Goal: Task Accomplishment & Management: Manage account settings

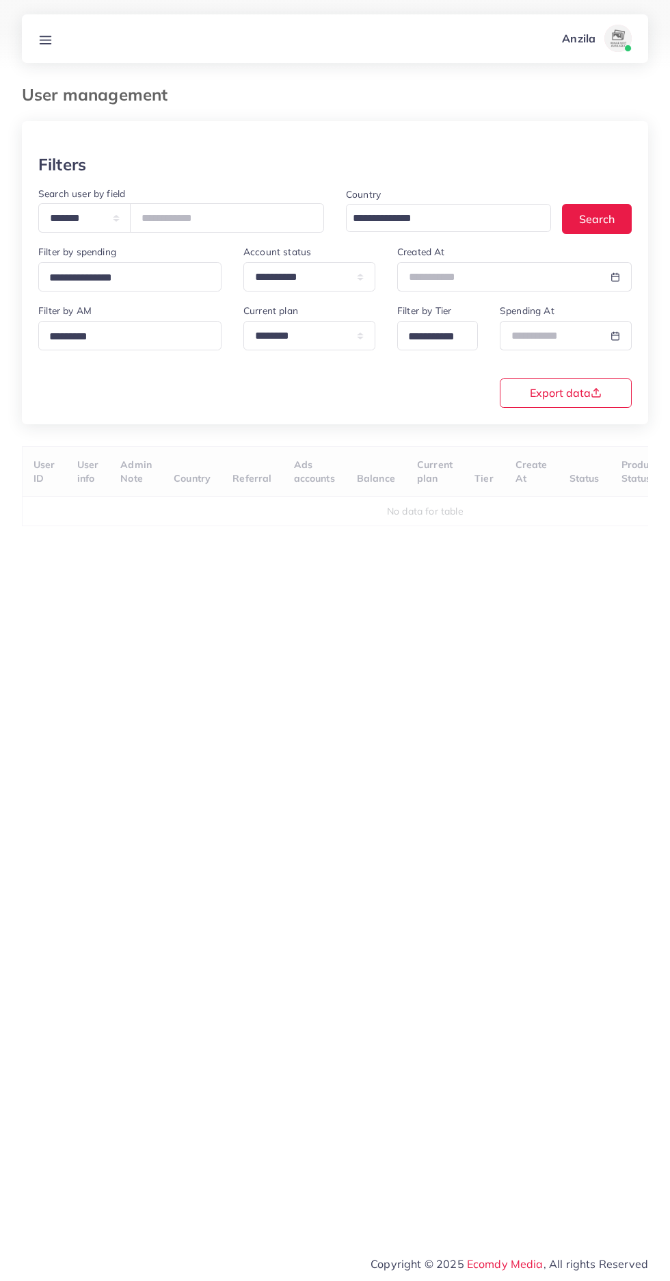
click at [45, 40] on line at bounding box center [45, 40] width 11 height 0
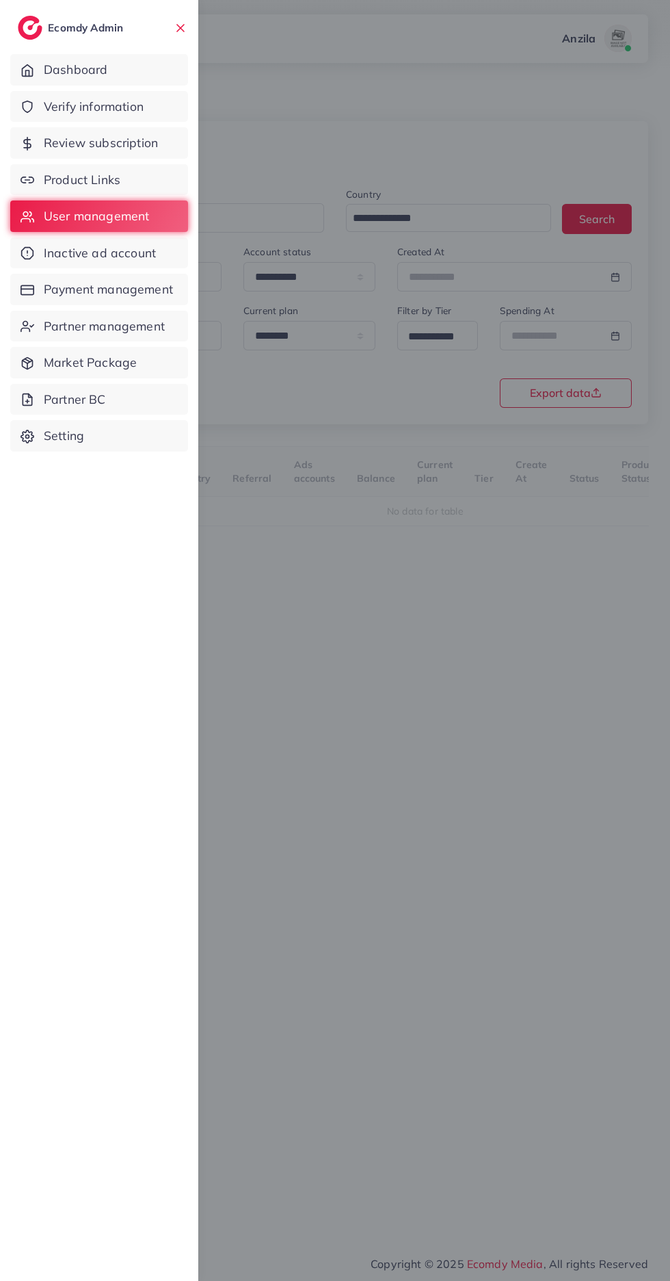
click at [62, 181] on span "Product Links" at bounding box center [82, 180] width 77 height 18
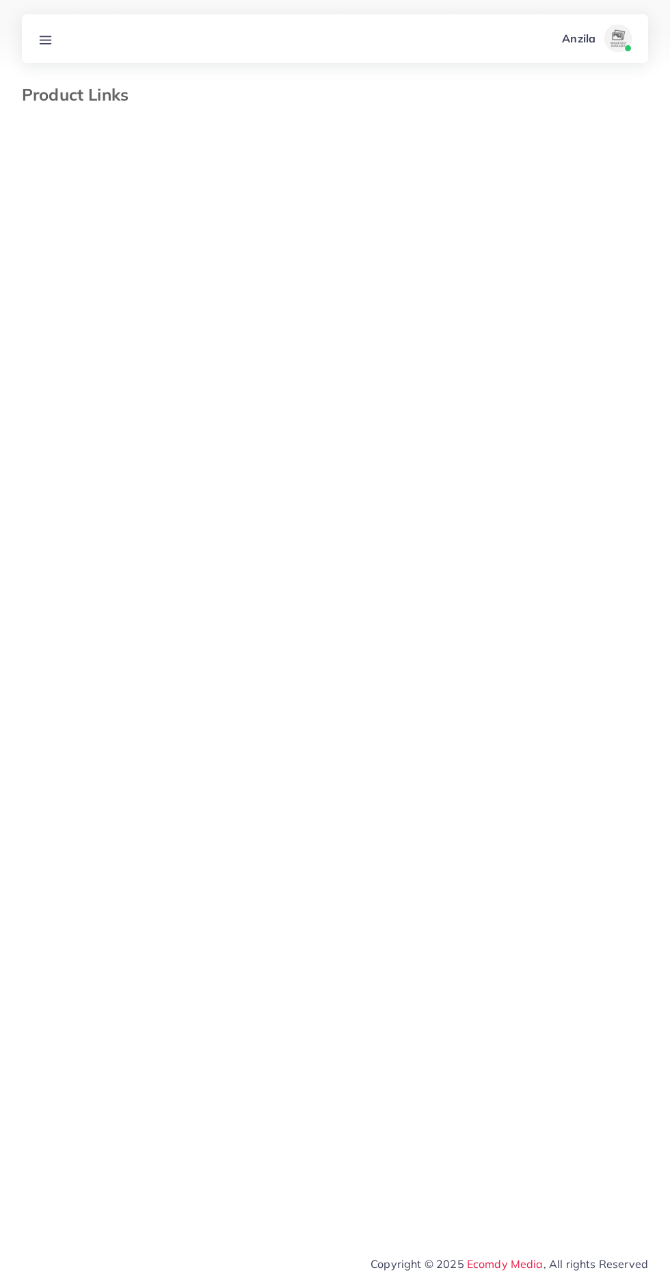
select select "*********"
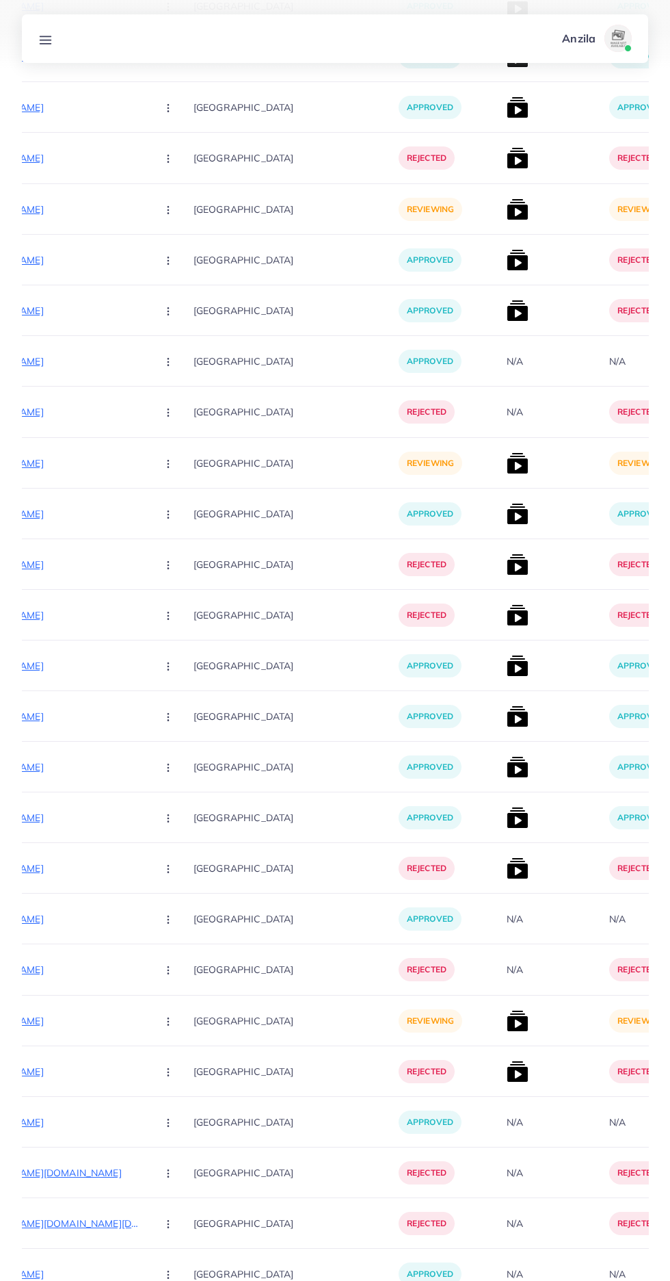
scroll to position [1840, 0]
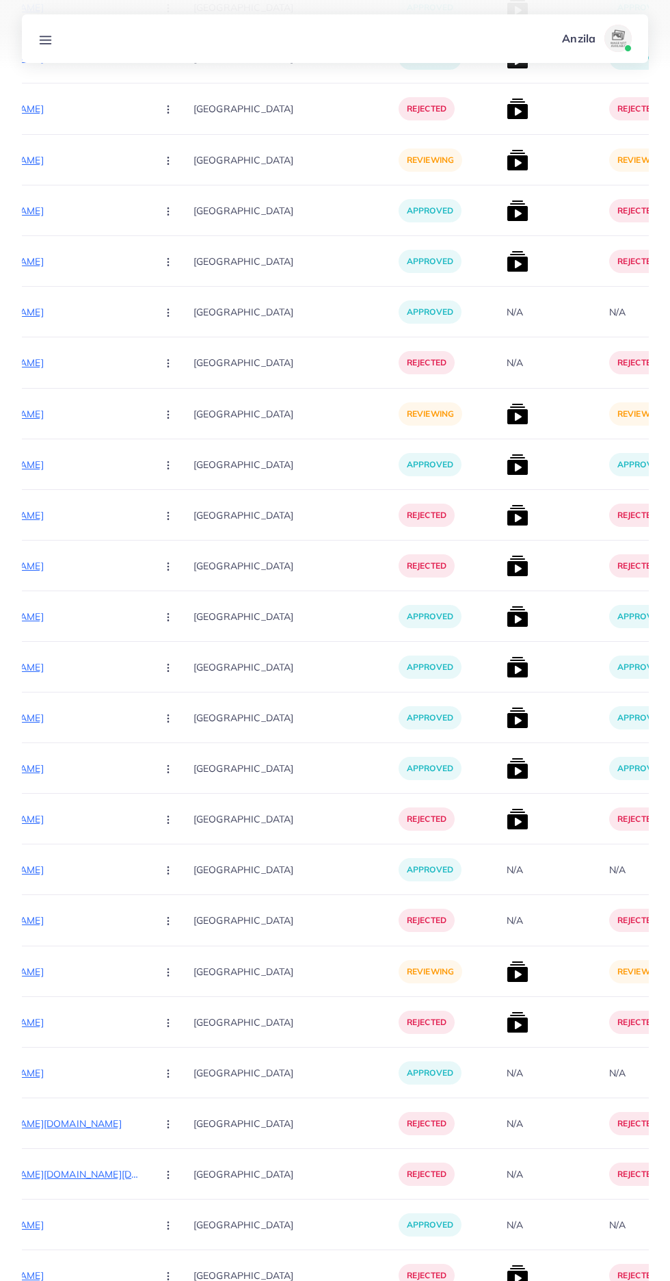
click at [85, 971] on p "[URL][DOMAIN_NAME]" at bounding box center [42, 971] width 205 height 16
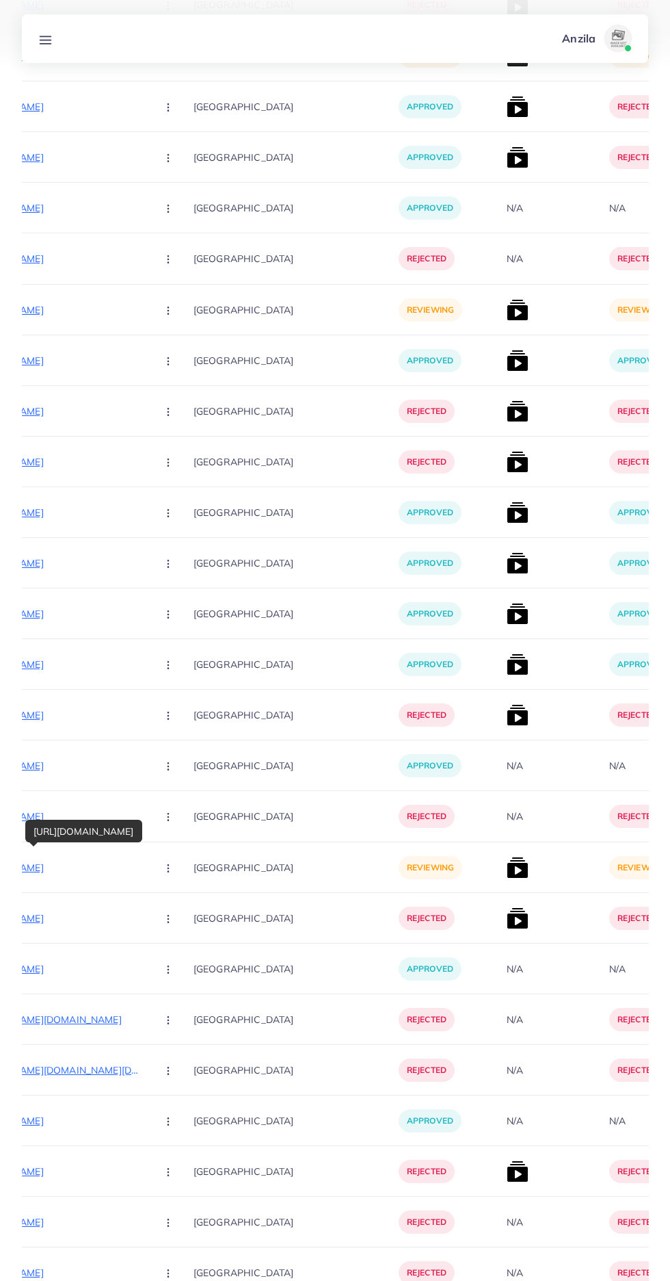
click at [168, 868] on circle "button" at bounding box center [168, 867] width 1 height 1
click at [146, 953] on link "Reject" at bounding box center [200, 939] width 108 height 30
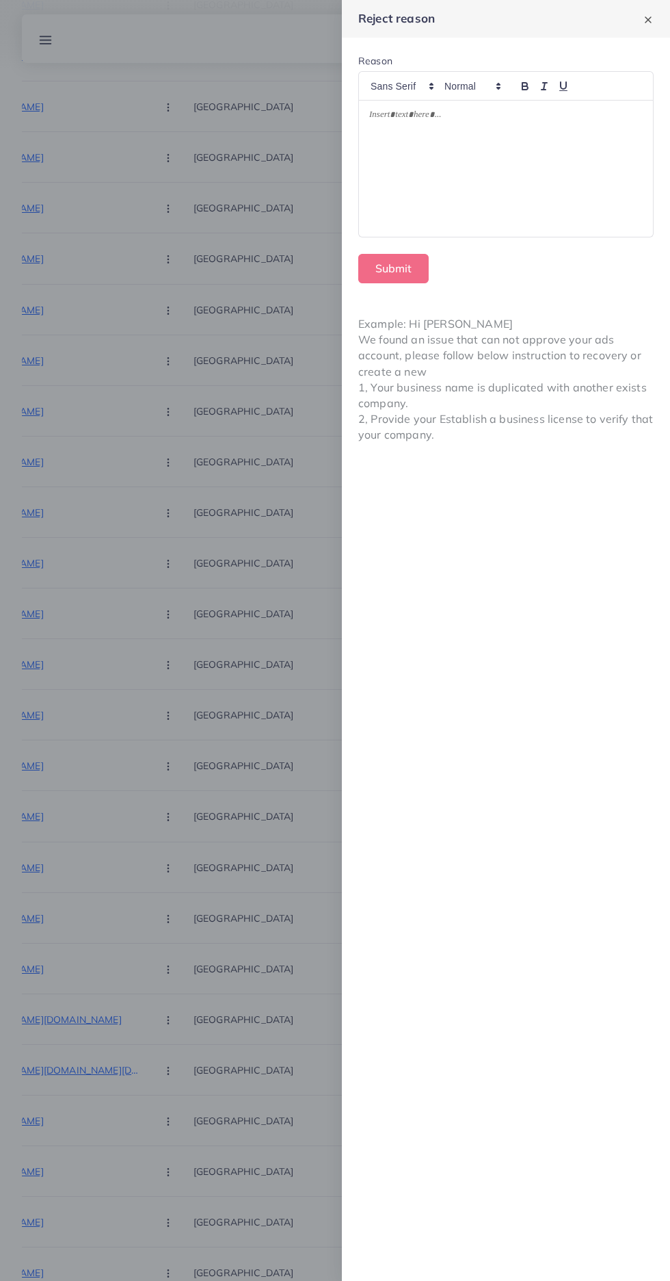
click at [592, 212] on div at bounding box center [506, 169] width 294 height 136
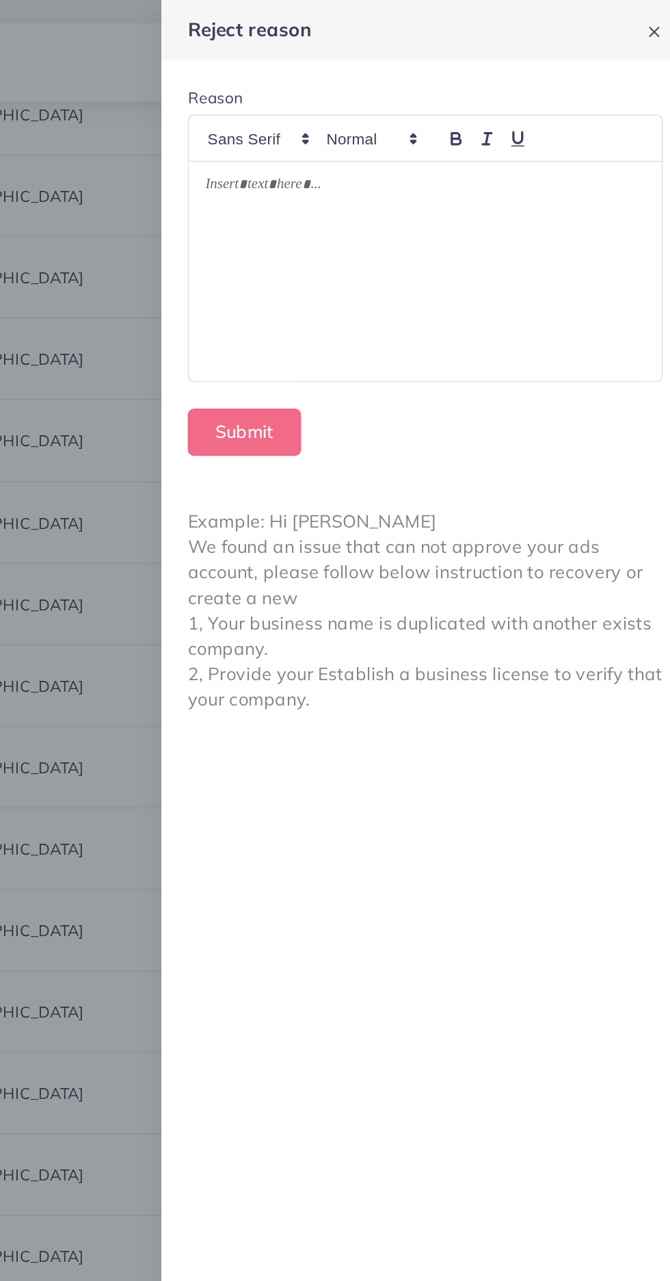
scroll to position [1923, 0]
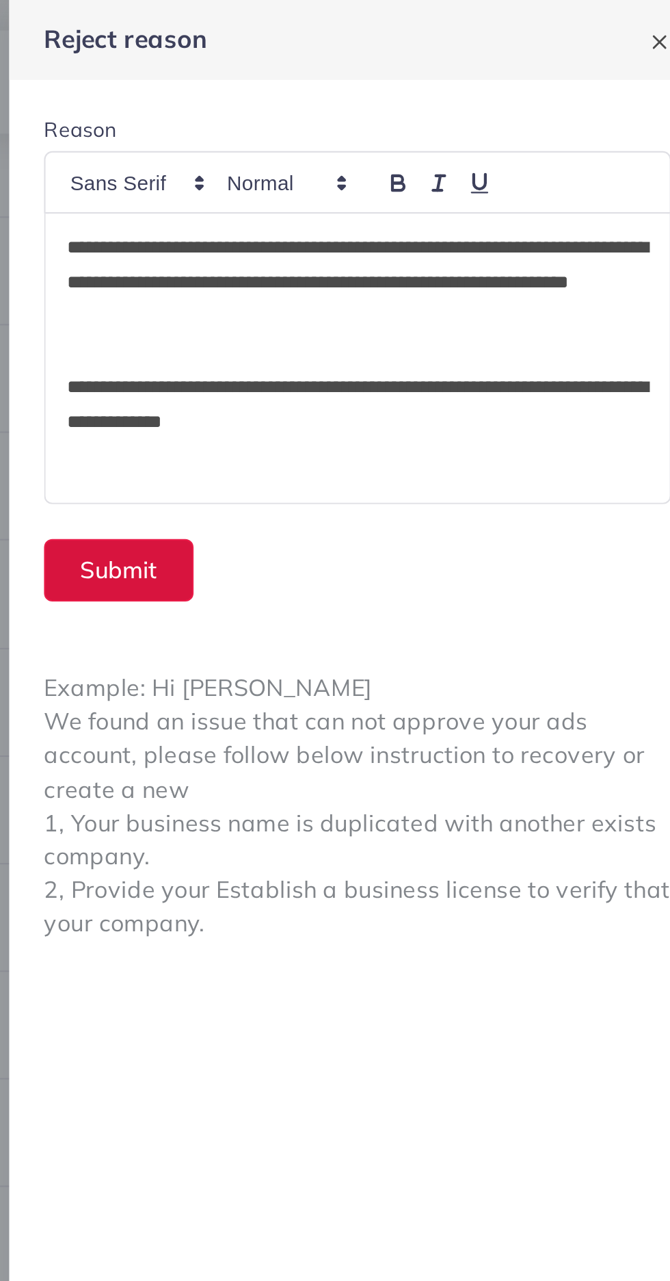
click at [391, 270] on button "Submit" at bounding box center [393, 268] width 70 height 29
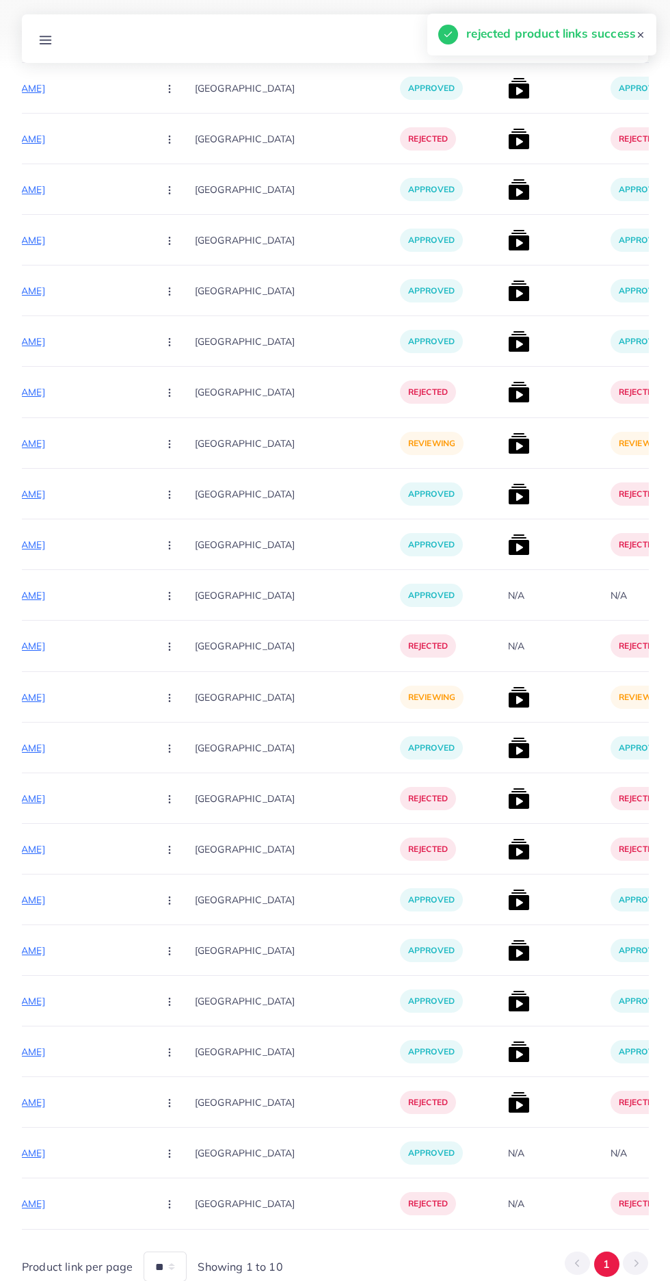
scroll to position [1556, 0]
click at [44, 698] on p "[URL][DOMAIN_NAME]" at bounding box center [44, 698] width 205 height 16
click at [169, 702] on circle "button" at bounding box center [169, 701] width 1 height 1
click at [177, 770] on span "Reject" at bounding box center [193, 770] width 33 height 14
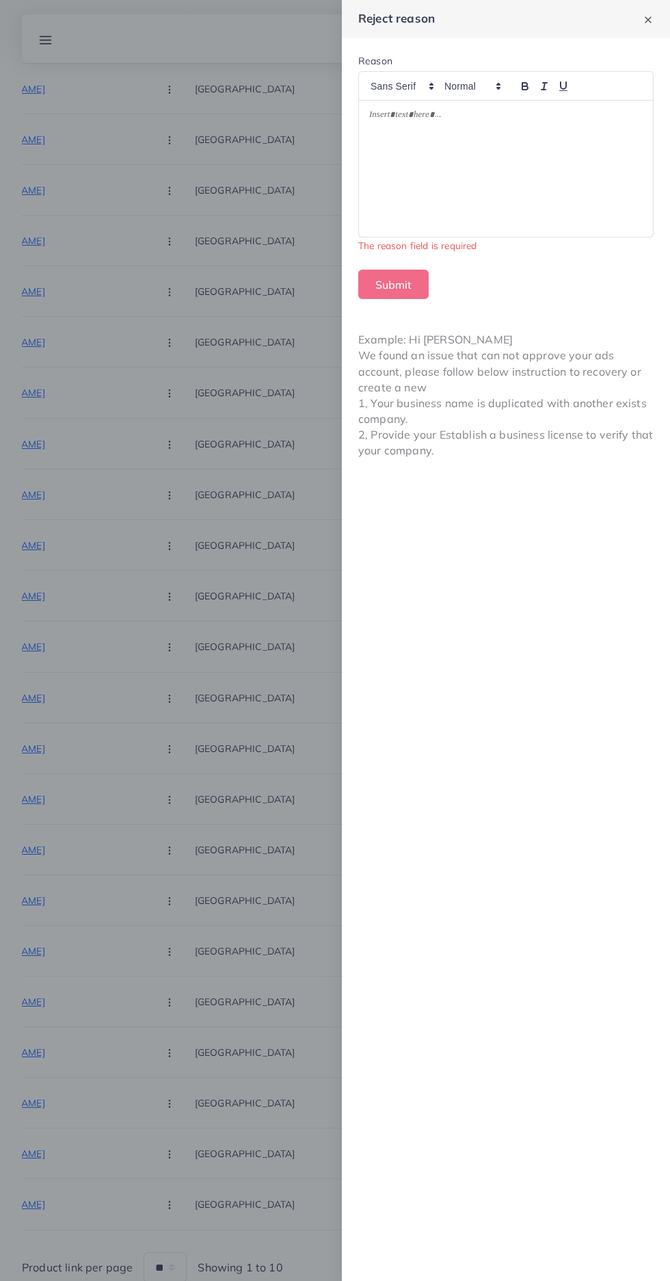
click at [259, 1184] on div at bounding box center [335, 640] width 670 height 1281
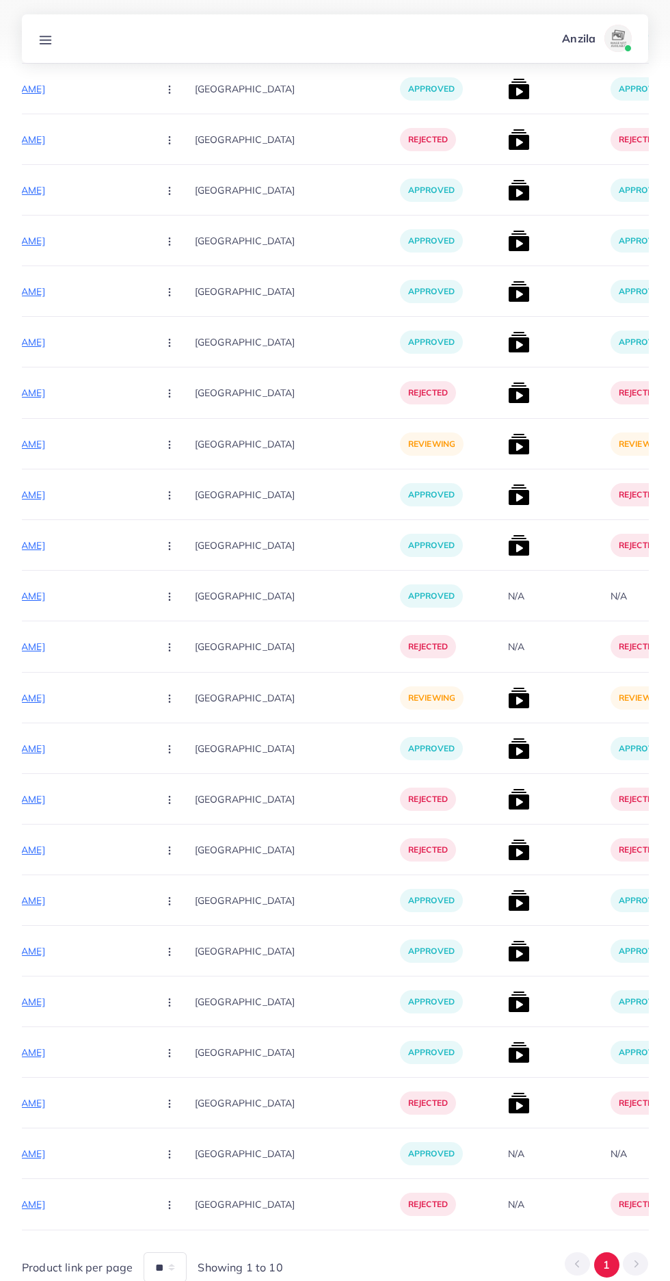
click at [42, 750] on p "[URL][DOMAIN_NAME]" at bounding box center [44, 748] width 205 height 16
click at [109, 699] on div "[URL][DOMAIN_NAME]" at bounding box center [83, 711] width 117 height 31
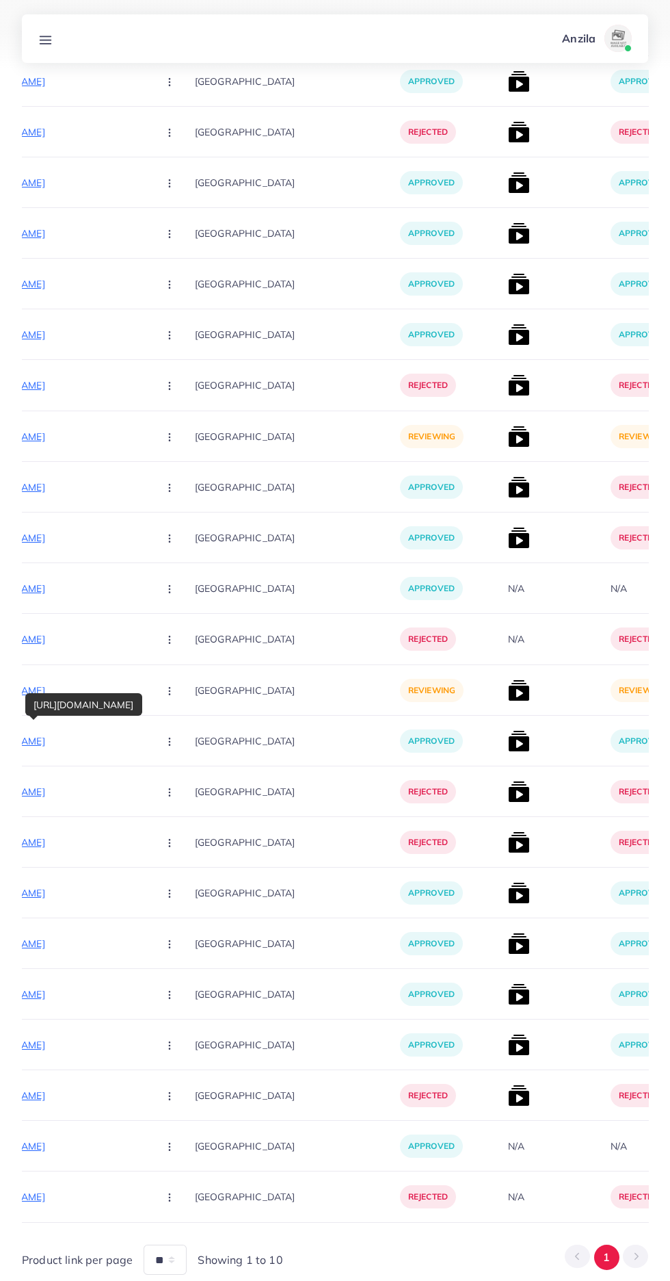
scroll to position [1544, 0]
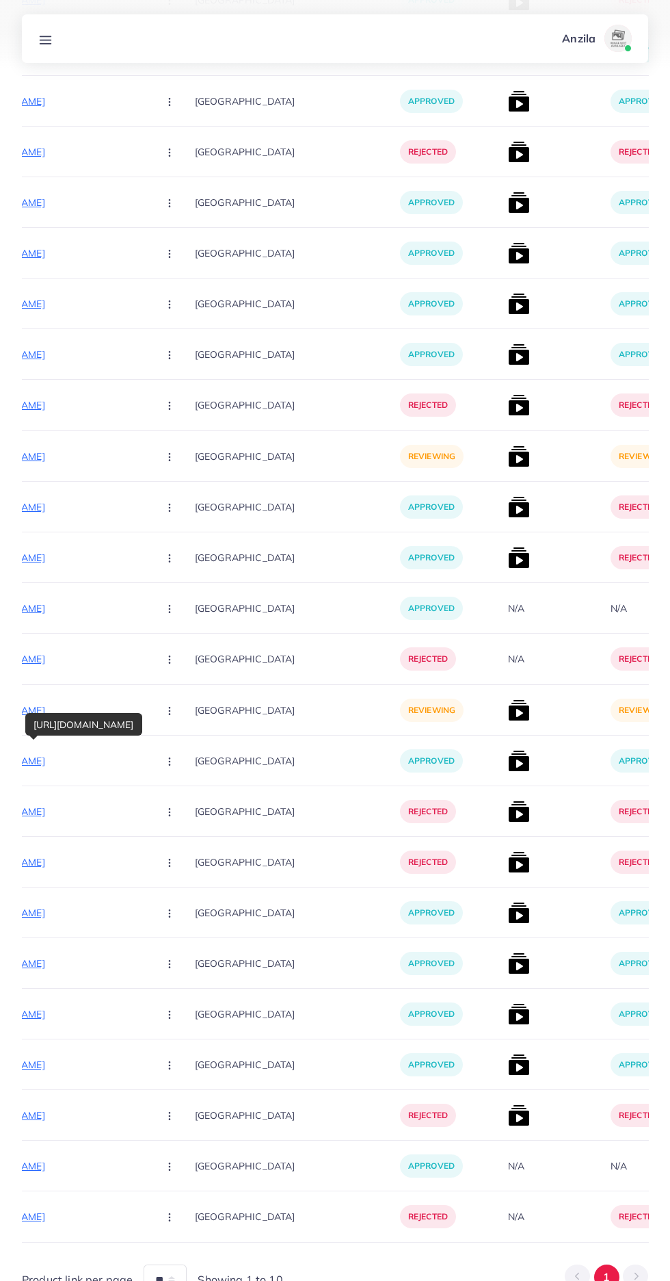
click at [289, 958] on p "[GEOGRAPHIC_DATA]" at bounding box center [297, 963] width 205 height 31
click at [169, 711] on circle "button" at bounding box center [169, 710] width 1 height 1
click at [153, 796] on link "Reject" at bounding box center [202, 782] width 108 height 30
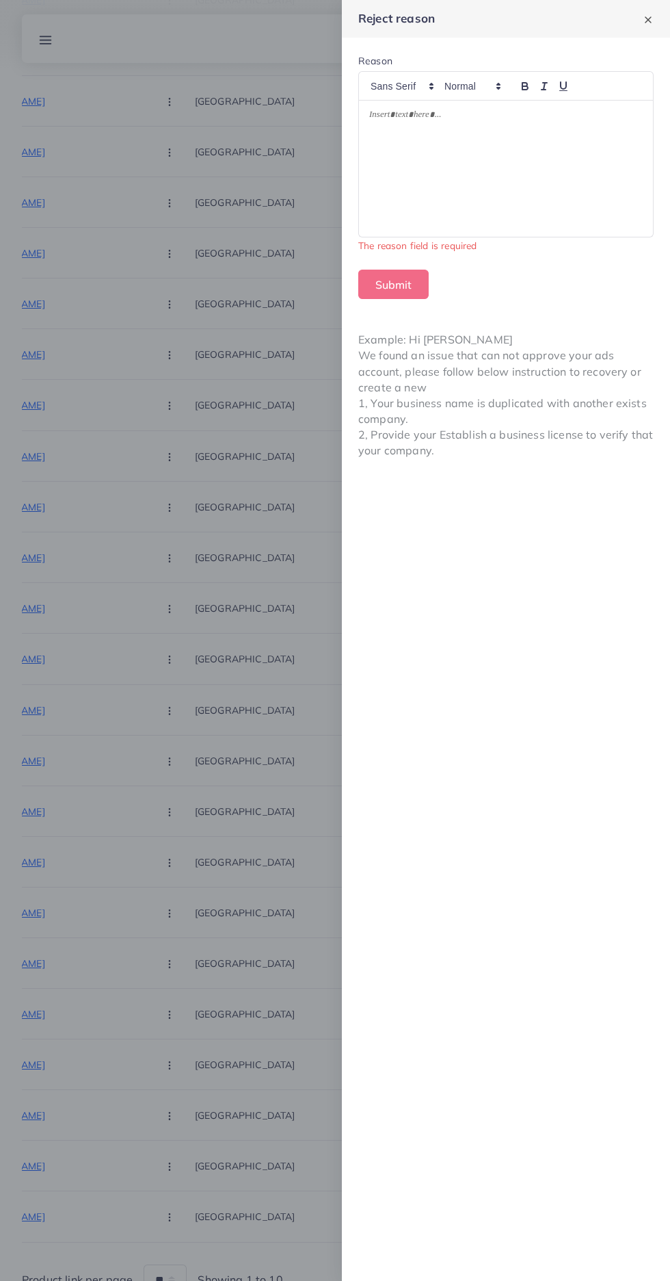
click at [575, 174] on div at bounding box center [506, 169] width 294 height 136
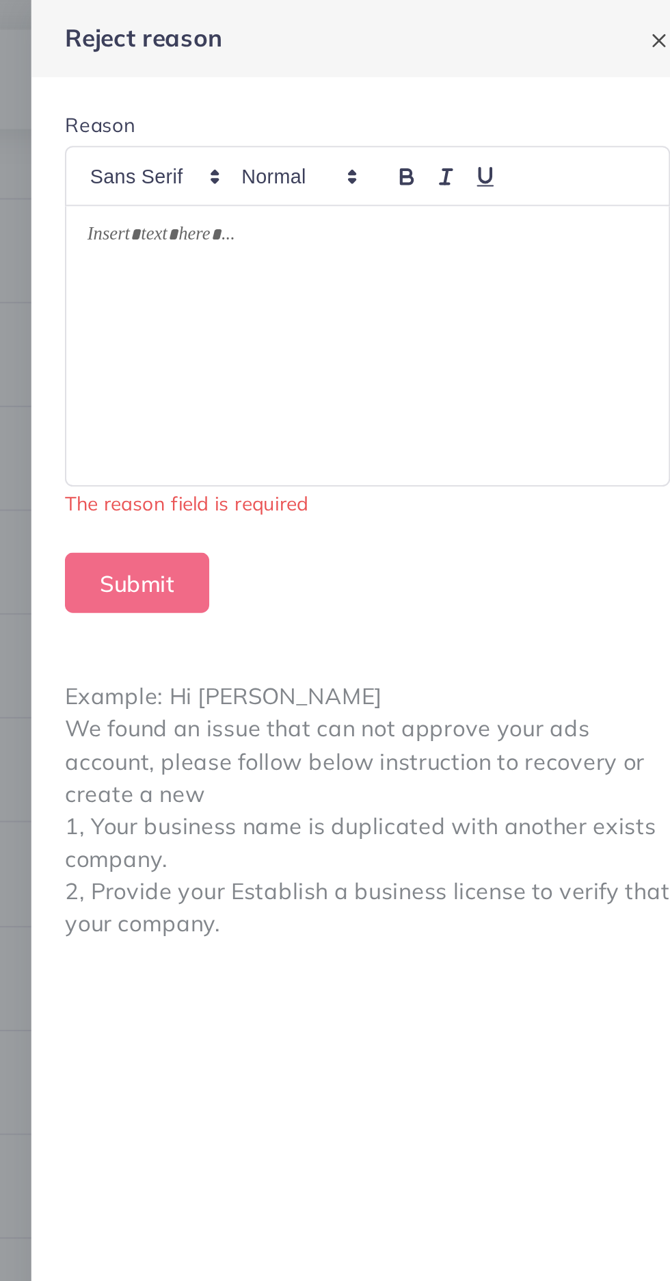
scroll to position [1522, 0]
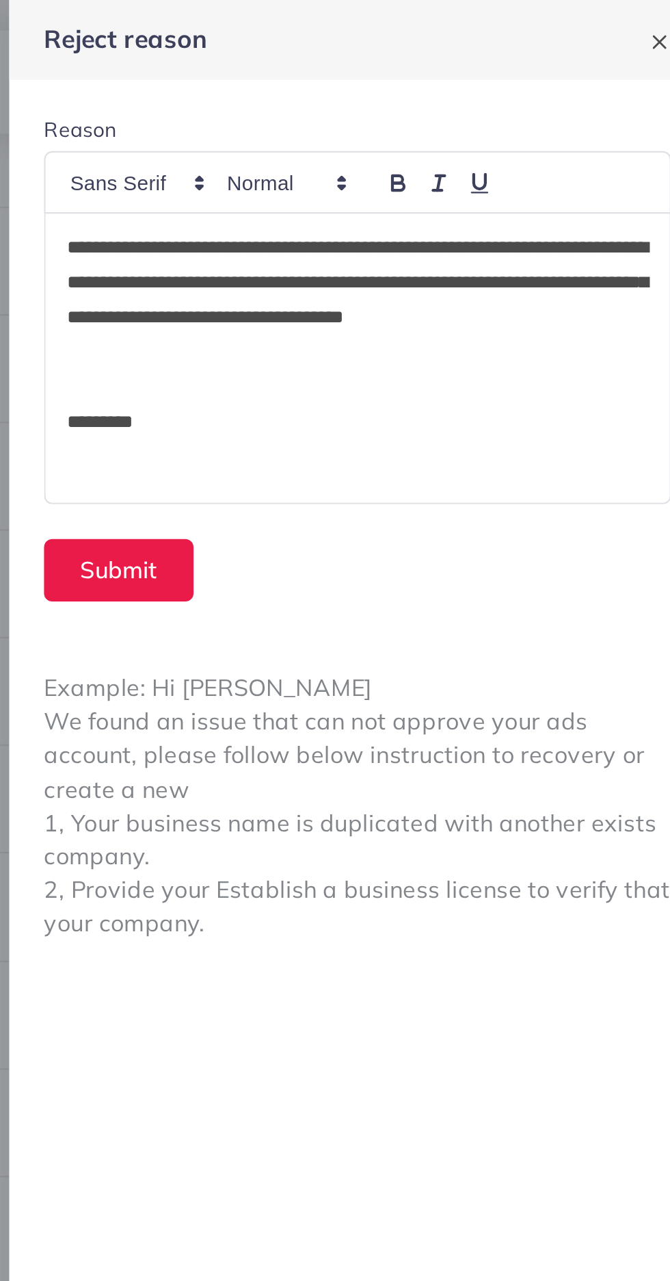
click at [425, 206] on p "*********" at bounding box center [506, 199] width 274 height 16
click at [384, 263] on button "Submit" at bounding box center [393, 268] width 70 height 29
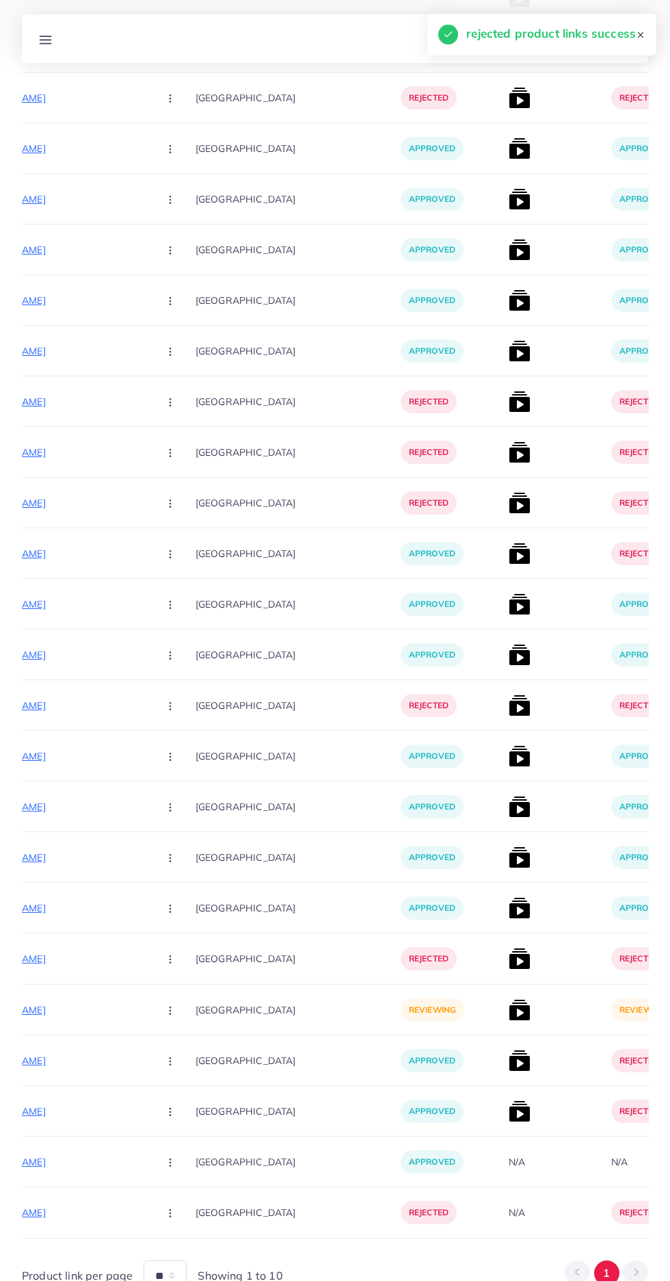
scroll to position [995, 0]
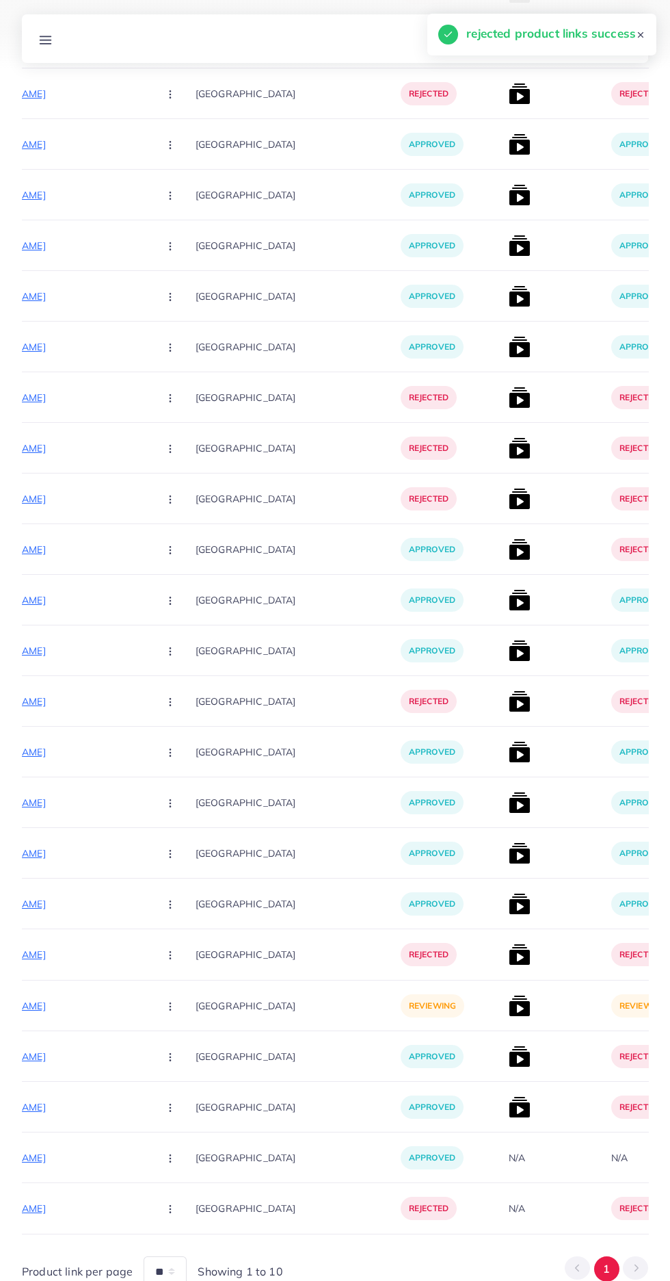
click at [78, 1010] on p "[URL][DOMAIN_NAME]" at bounding box center [45, 1005] width 205 height 16
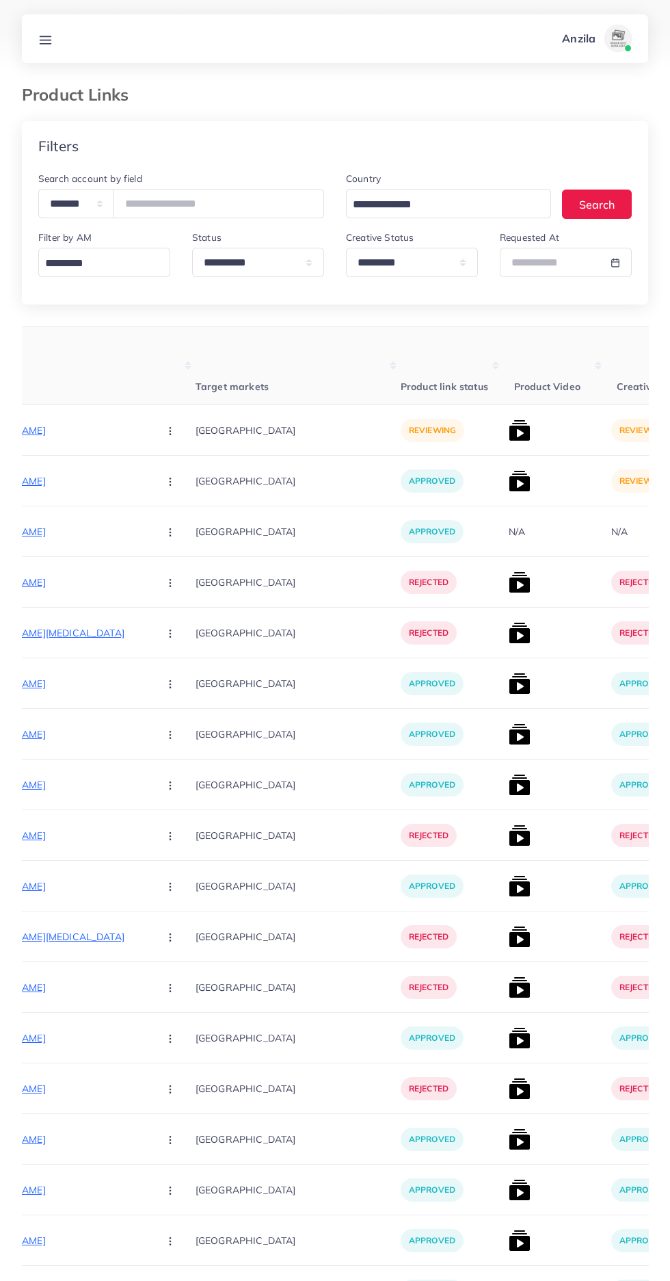
scroll to position [1, 0]
click at [405, 272] on select "**********" at bounding box center [412, 260] width 132 height 29
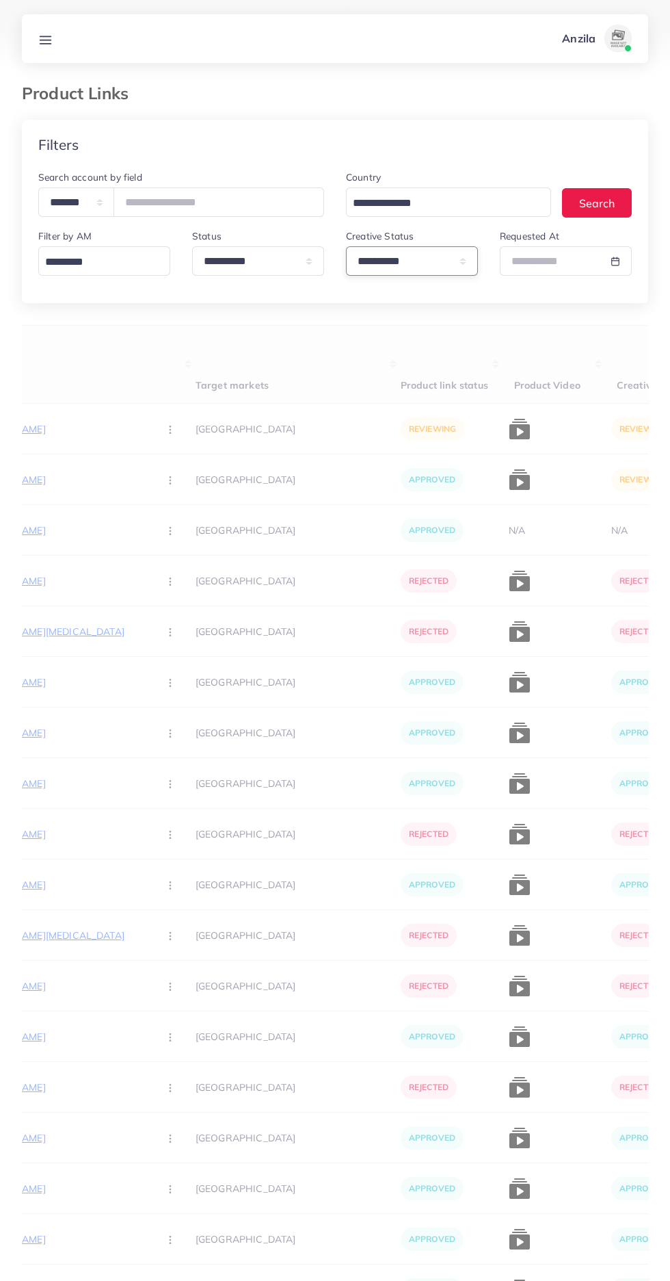
click at [381, 262] on select "**********" at bounding box center [412, 260] width 132 height 29
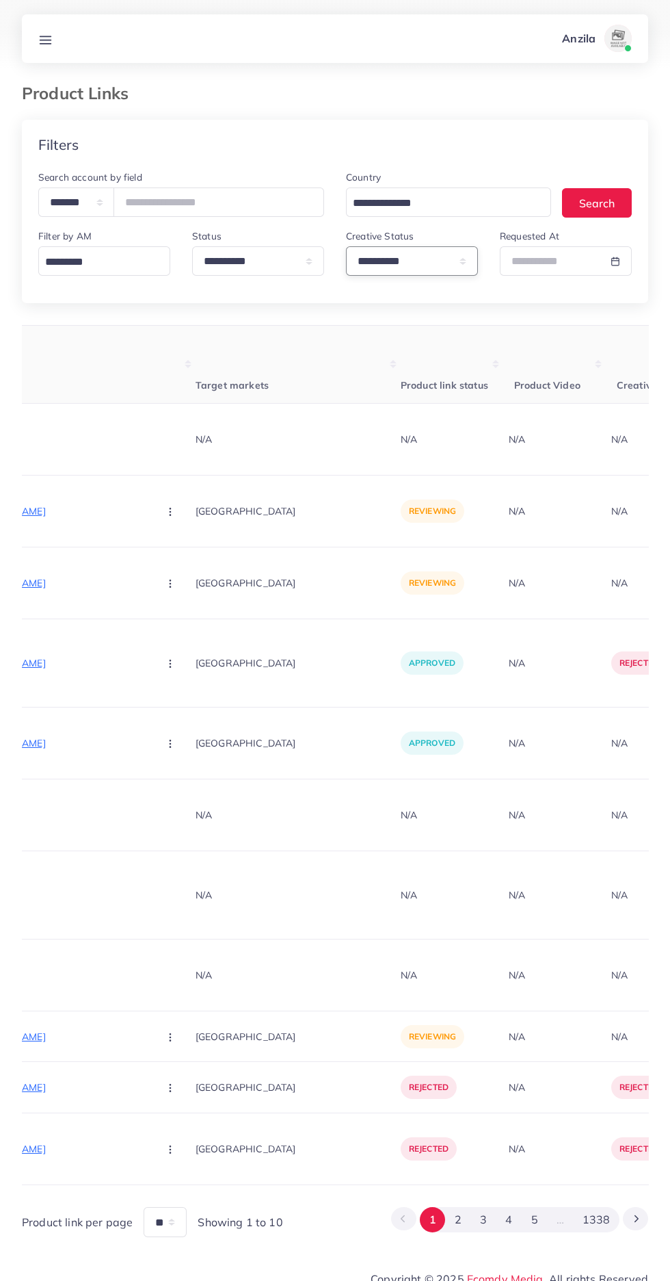
scroll to position [0, 0]
select select "*********"
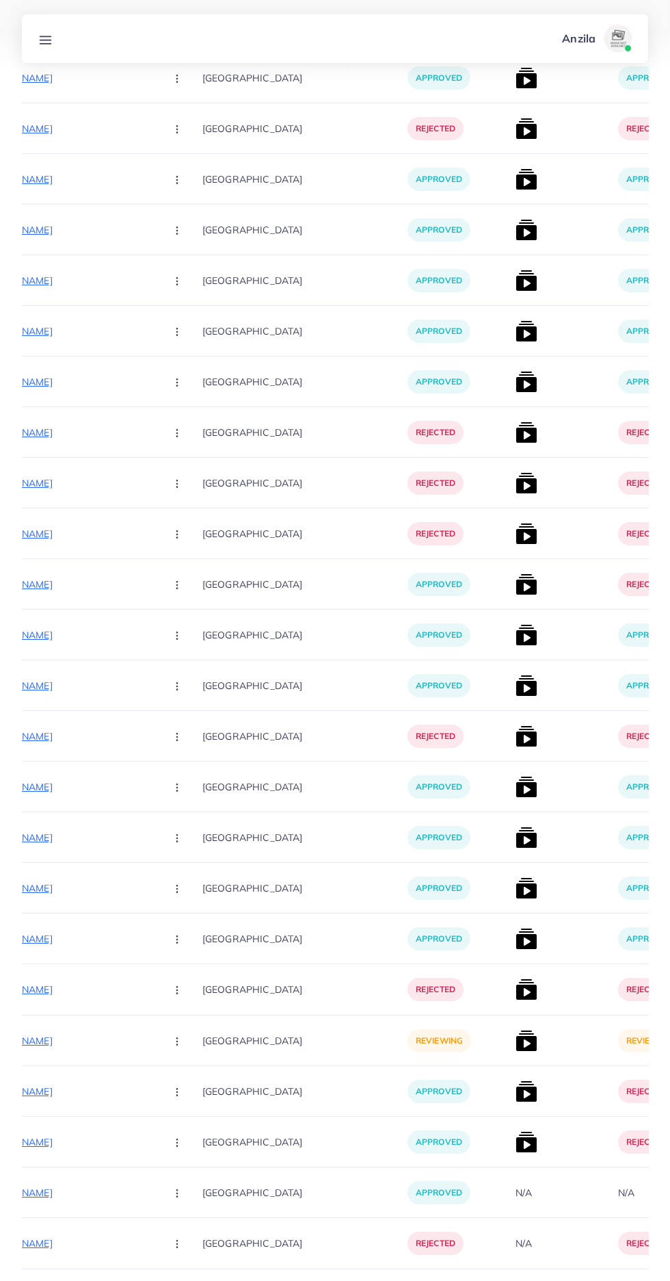
scroll to position [0, 242]
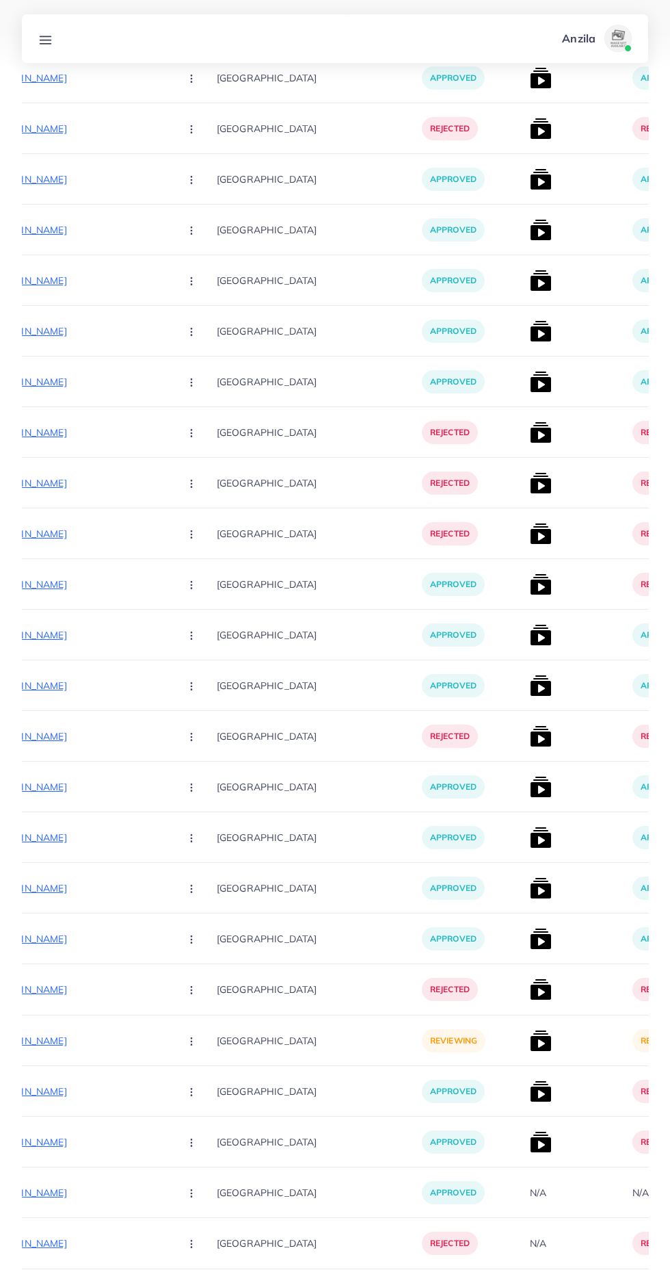
click at [87, 1041] on p "[URL][DOMAIN_NAME]" at bounding box center [66, 1040] width 205 height 16
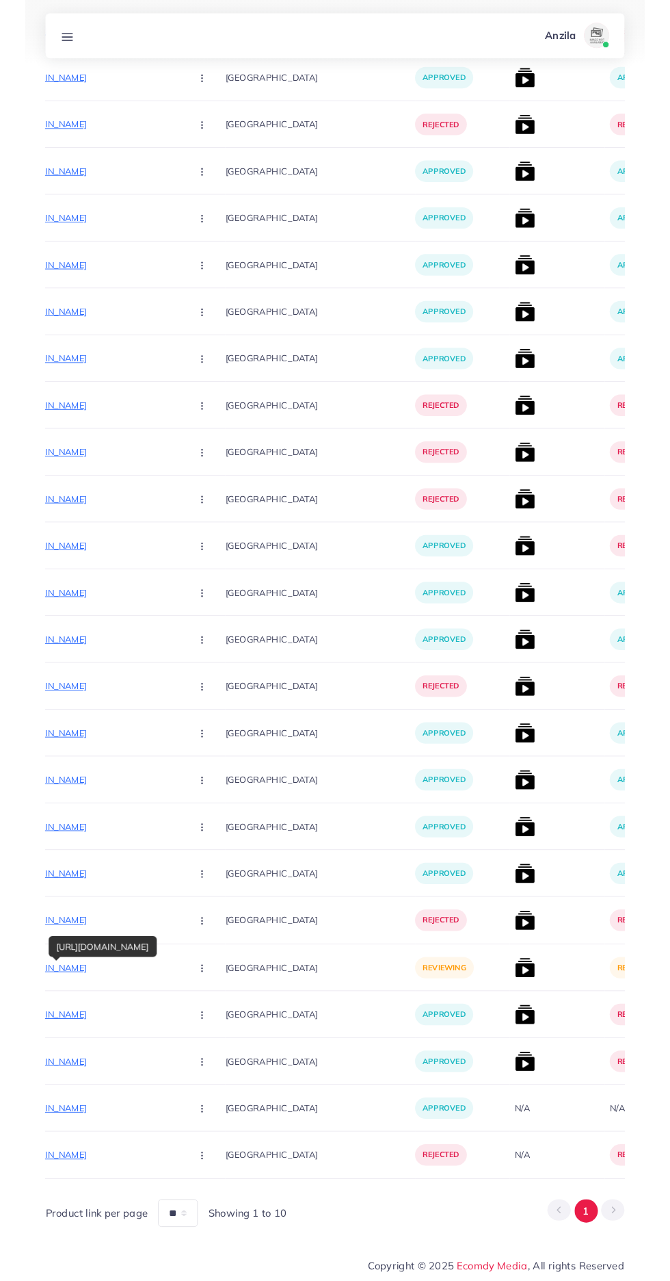
scroll to position [1043, 0]
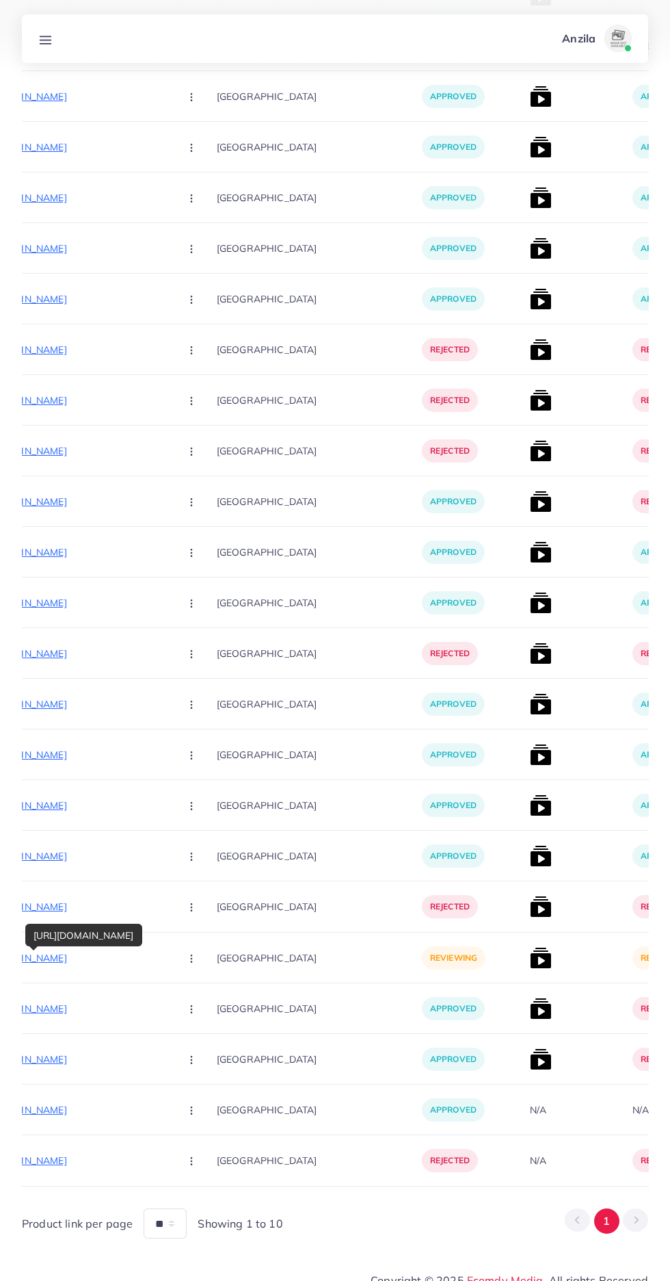
click at [191, 958] on circle "button" at bounding box center [191, 958] width 1 height 1
click at [183, 1032] on icon at bounding box center [188, 1031] width 10 height 10
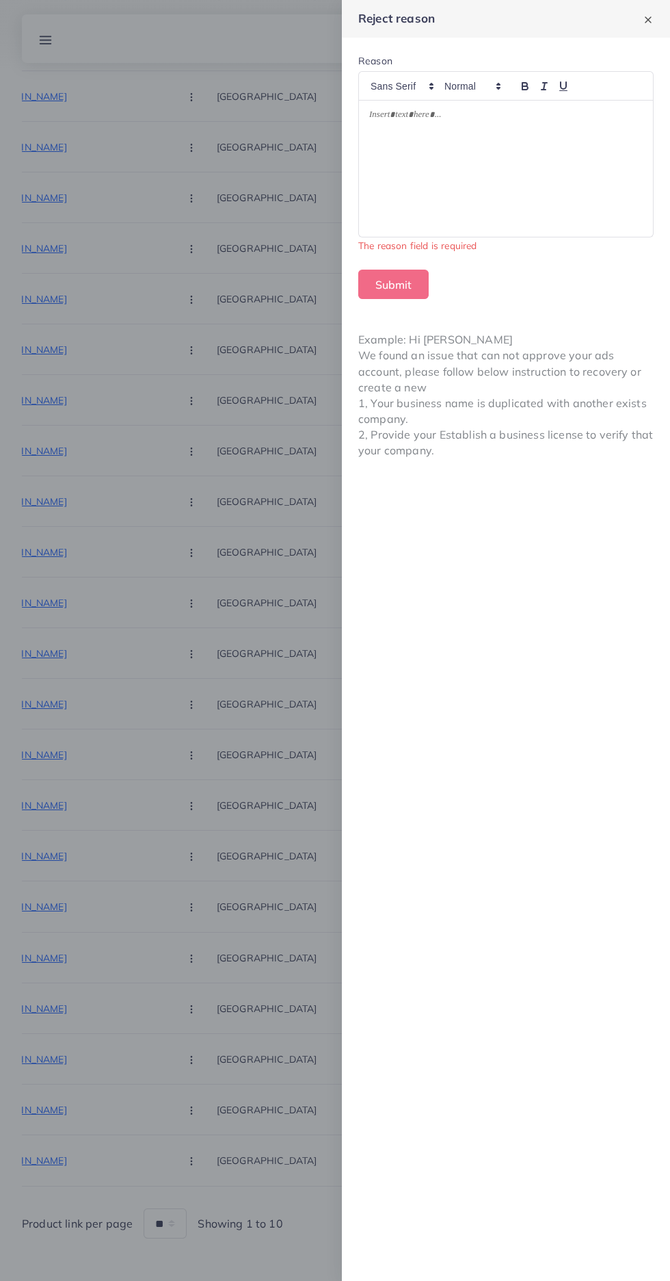
click at [428, 187] on div at bounding box center [506, 169] width 294 height 136
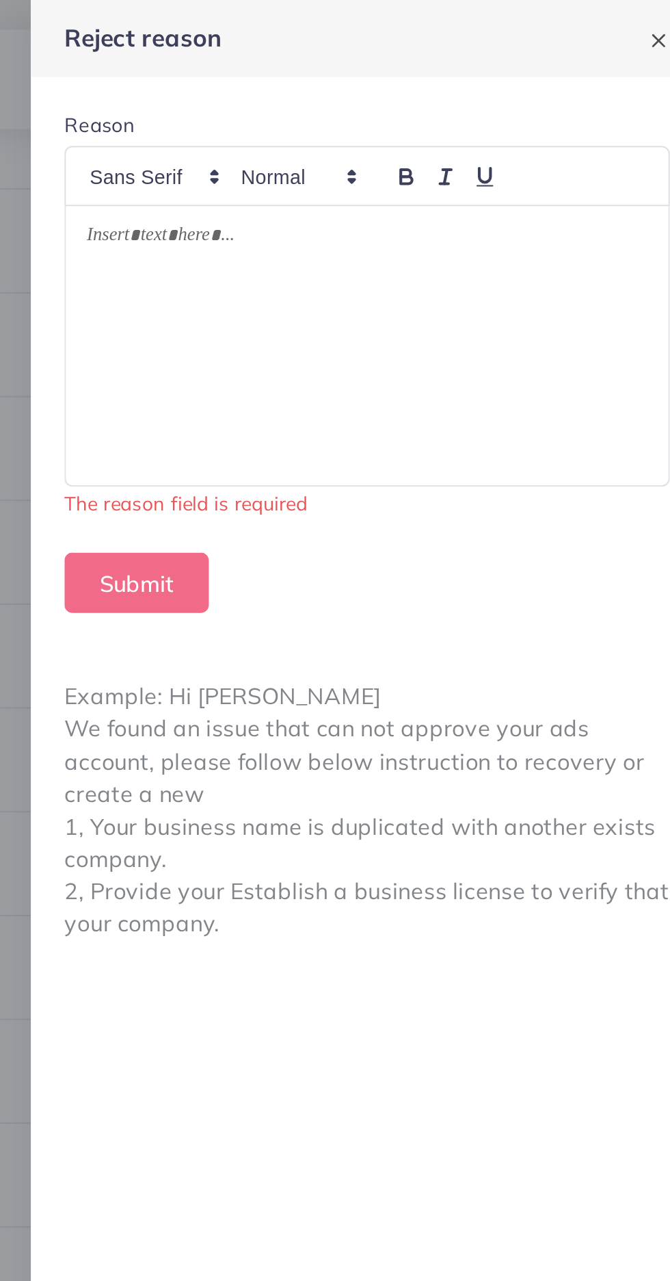
scroll to position [1021, 0]
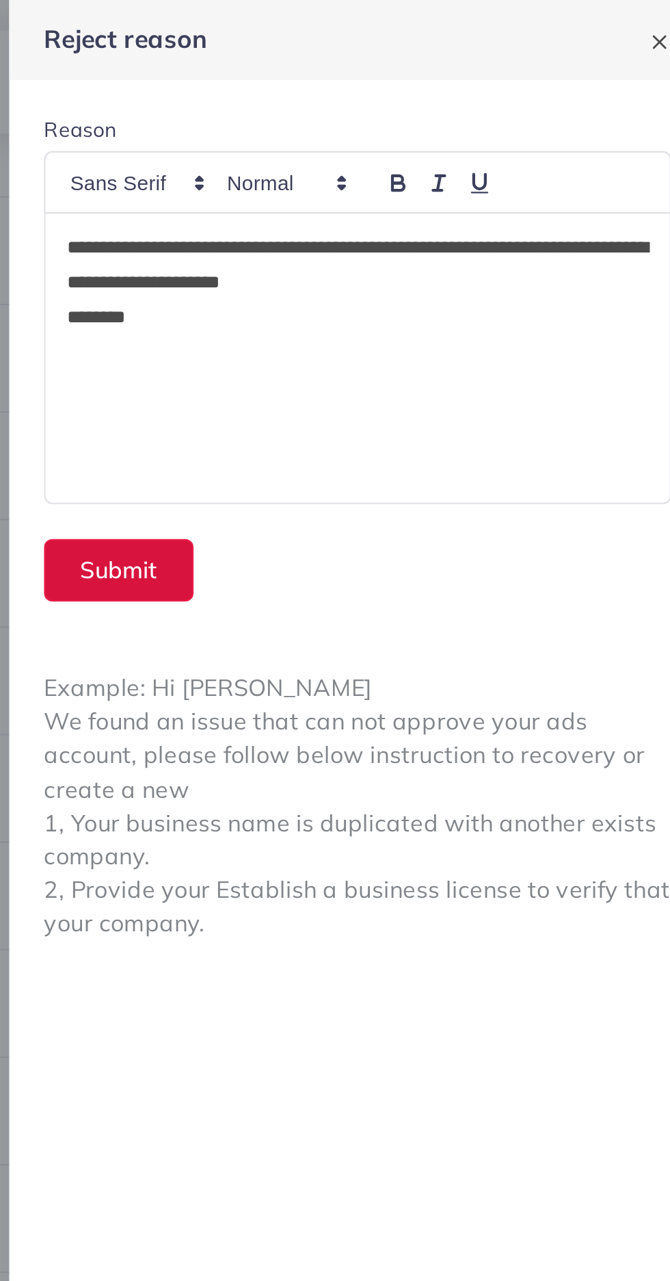
click at [380, 263] on button "Submit" at bounding box center [393, 268] width 70 height 29
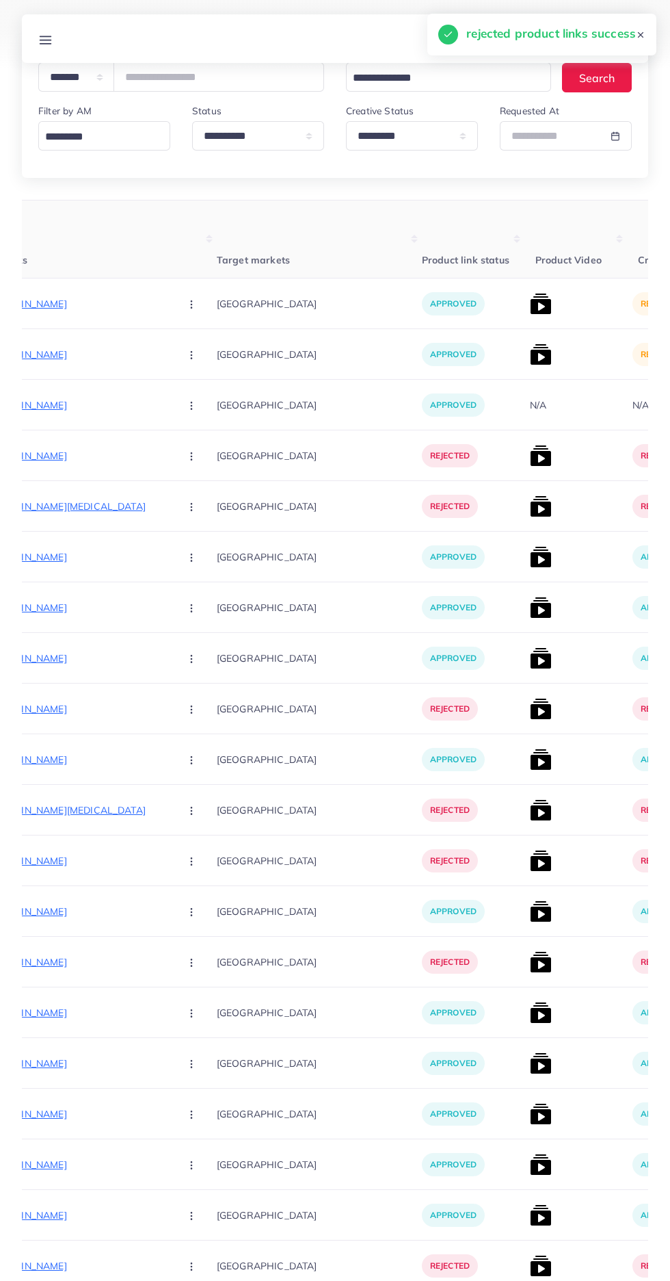
scroll to position [0, 0]
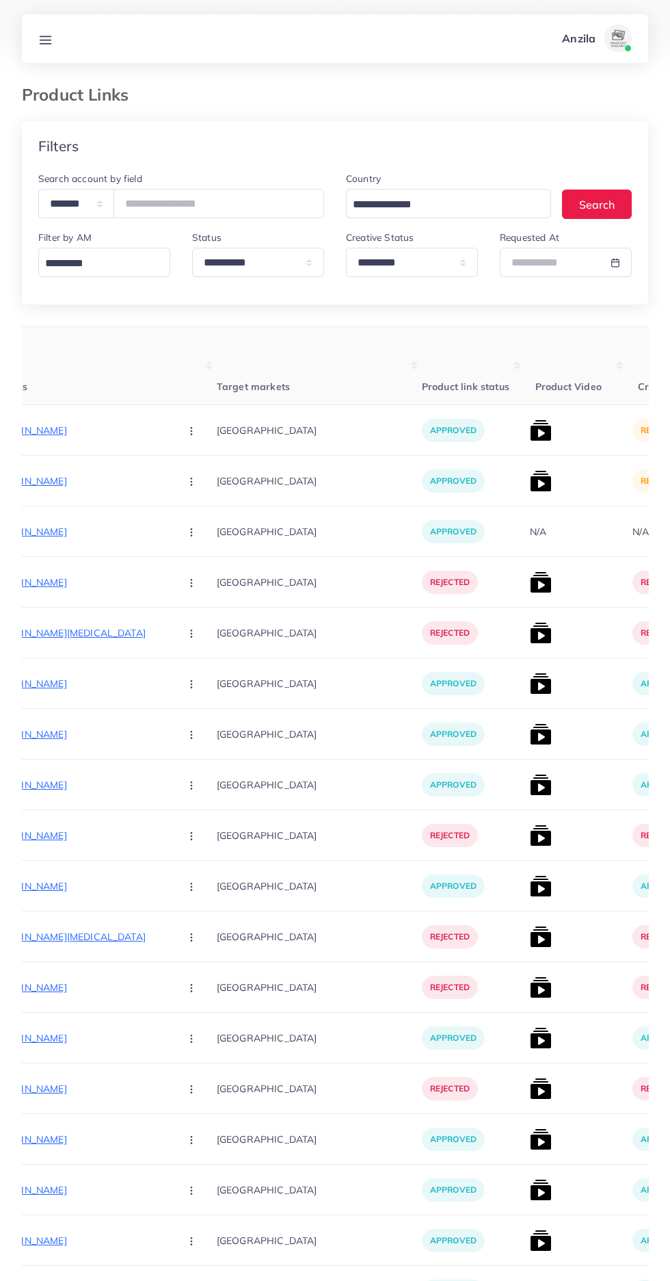
click at [530, 441] on img at bounding box center [541, 430] width 22 height 22
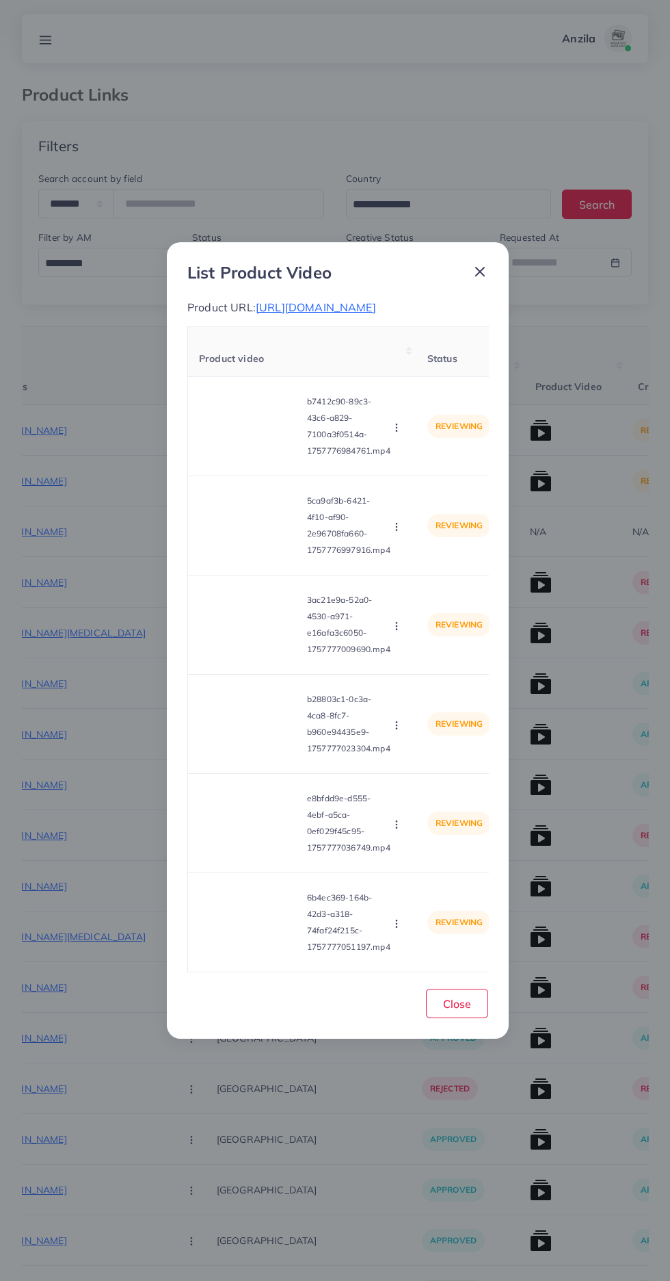
click at [209, 428] on video at bounding box center [250, 426] width 103 height 62
click at [237, 442] on div at bounding box center [250, 426] width 103 height 62
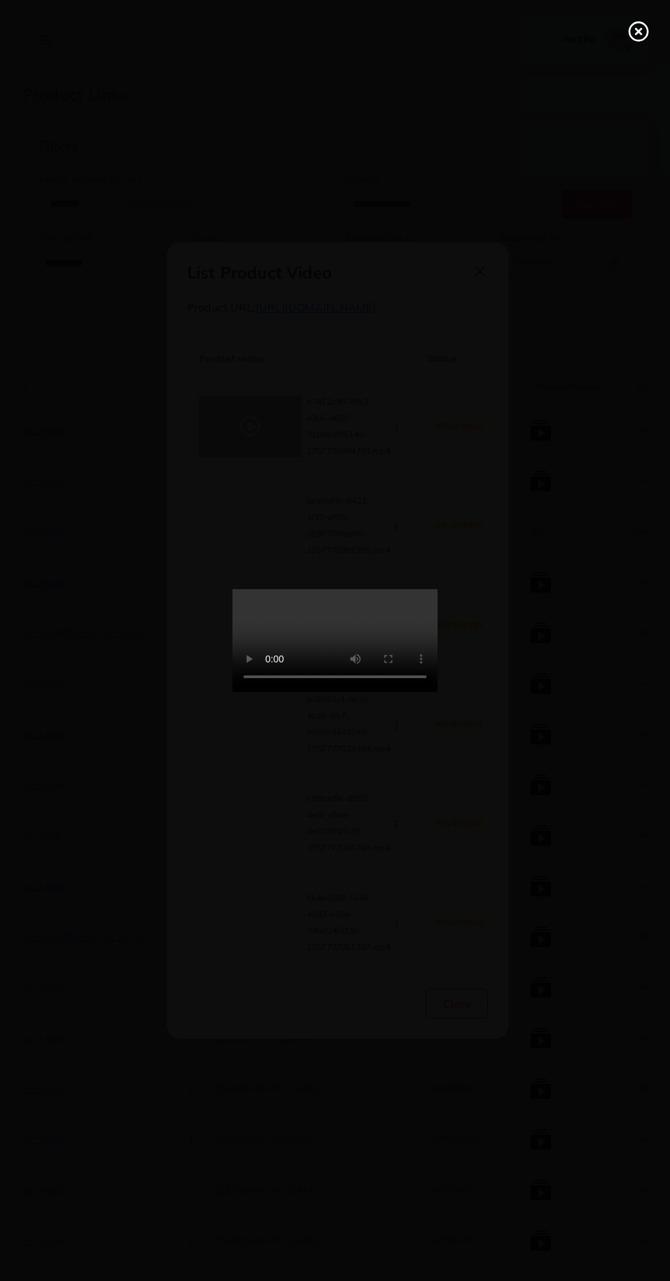
click at [639, 31] on line at bounding box center [638, 31] width 5 height 5
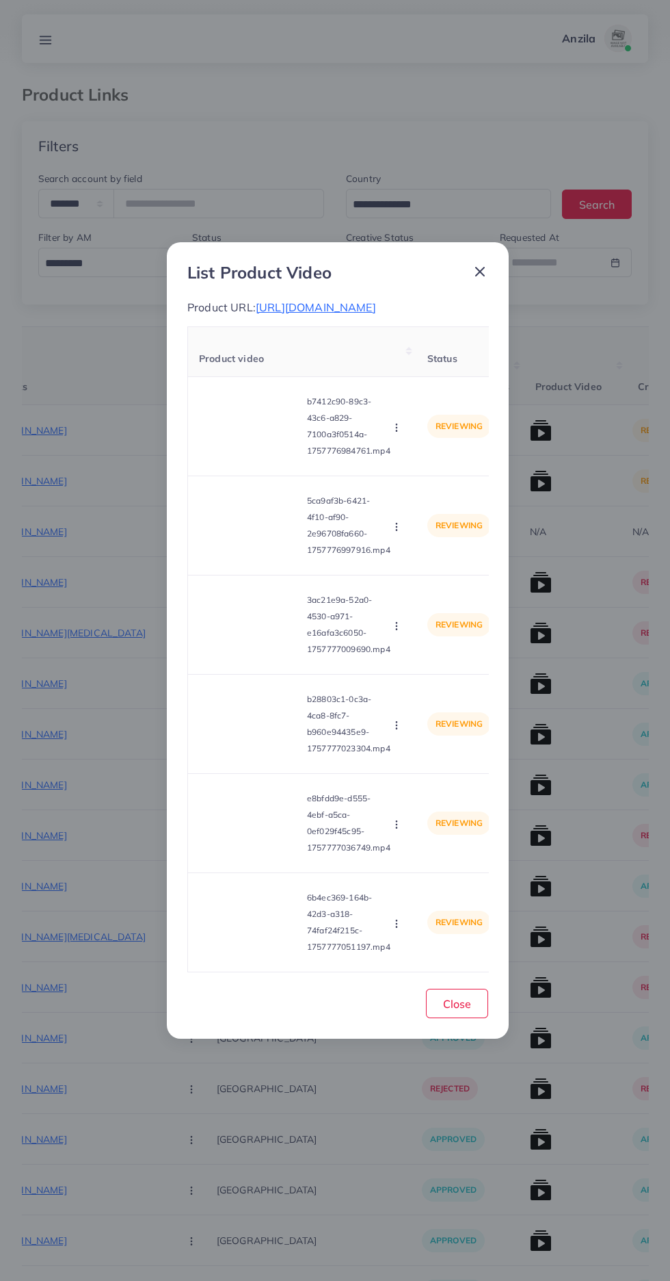
click at [399, 432] on icon "button" at bounding box center [396, 427] width 11 height 11
click at [445, 456] on link "Approve" at bounding box center [429, 460] width 108 height 30
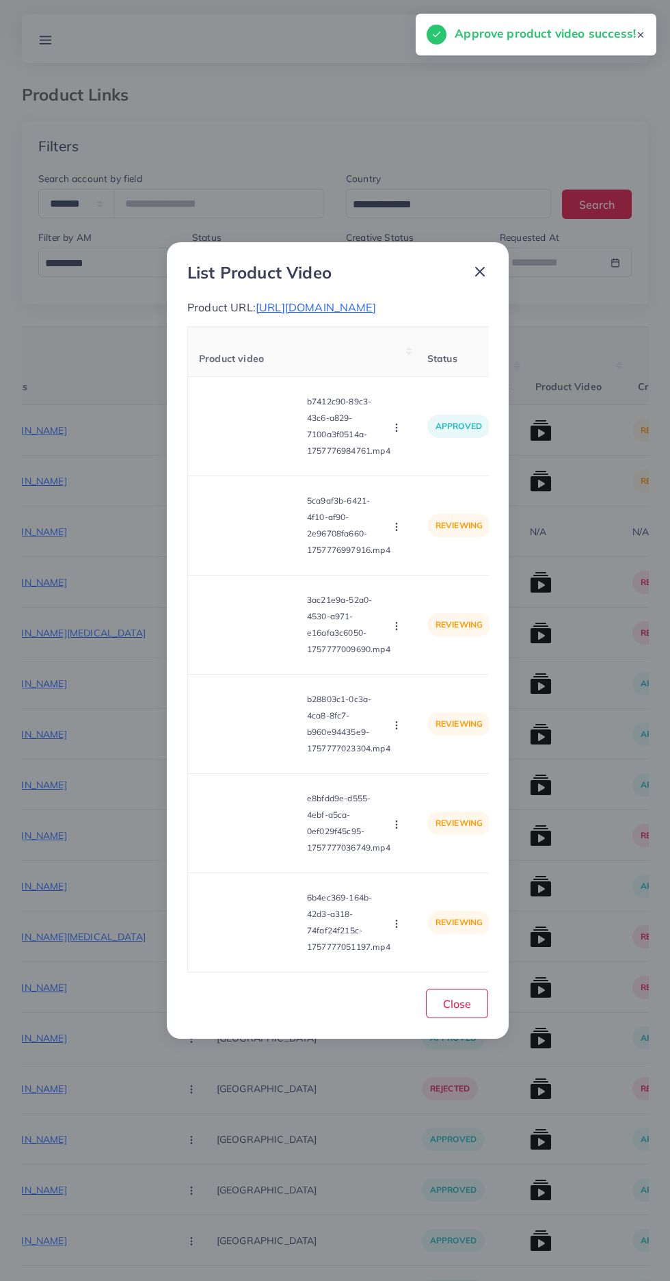
click at [272, 556] on video at bounding box center [250, 526] width 103 height 62
click at [263, 527] on div at bounding box center [250, 526] width 103 height 62
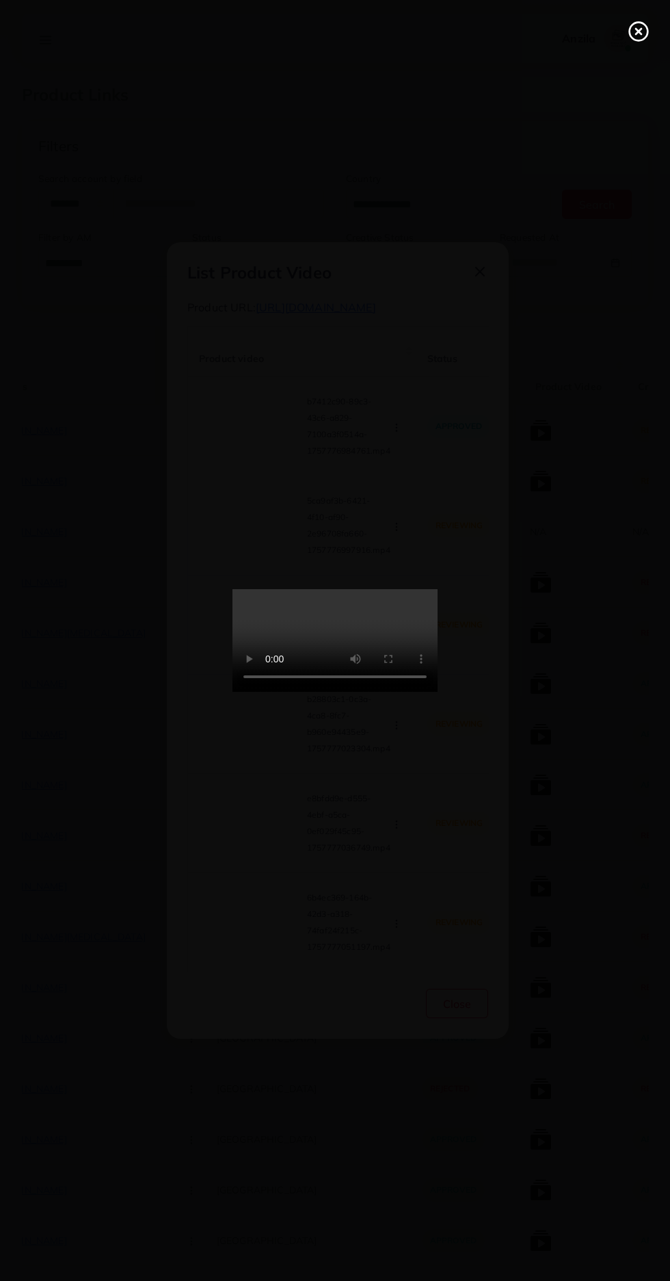
click at [630, 29] on circle at bounding box center [639, 32] width 18 height 18
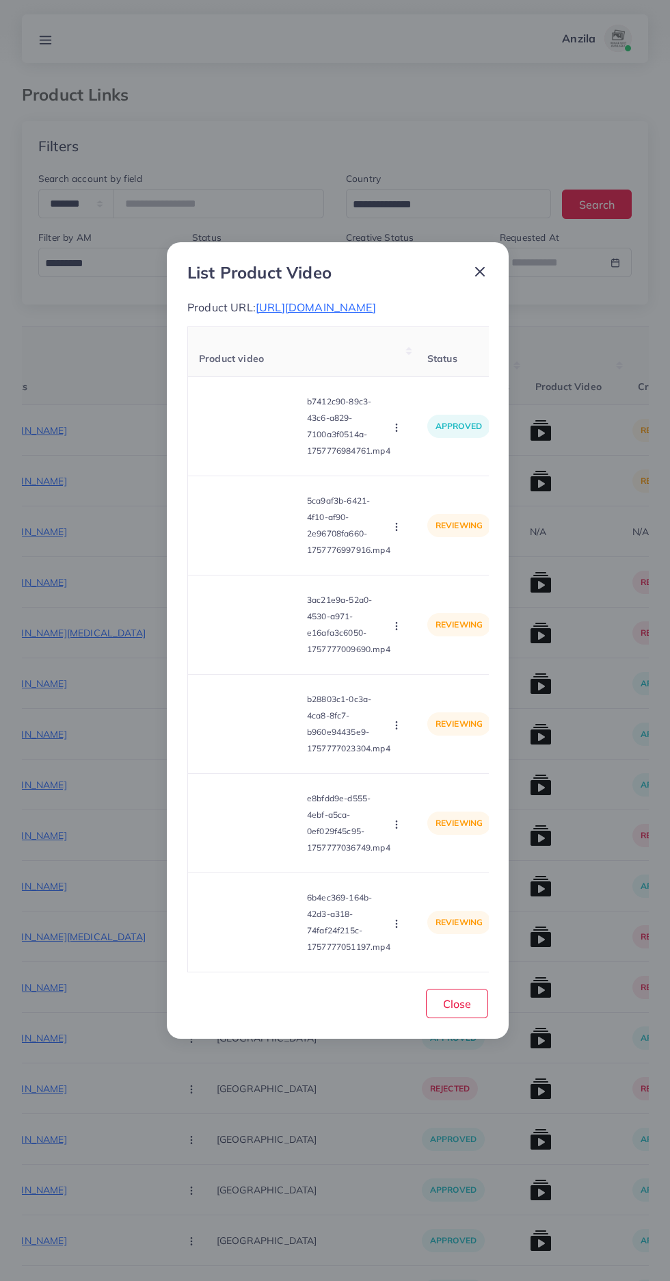
click at [397, 527] on circle "button" at bounding box center [396, 526] width 1 height 1
click at [441, 586] on link "Reject" at bounding box center [429, 590] width 108 height 30
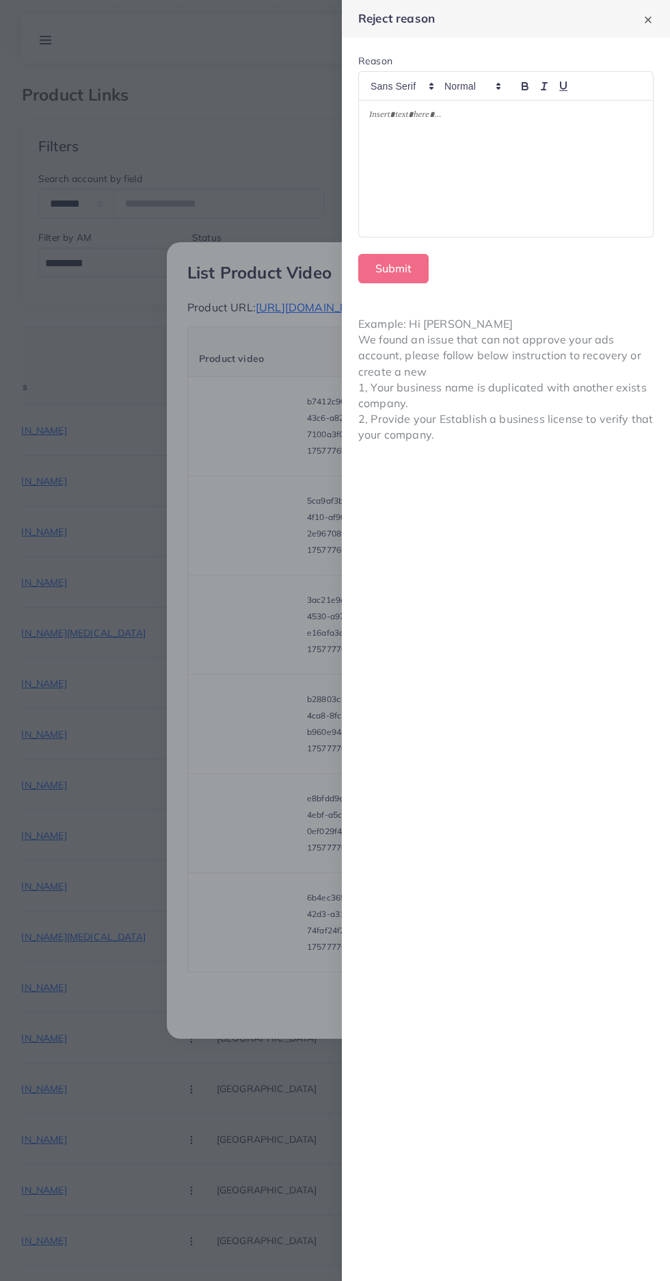
click at [309, 825] on div at bounding box center [335, 640] width 670 height 1281
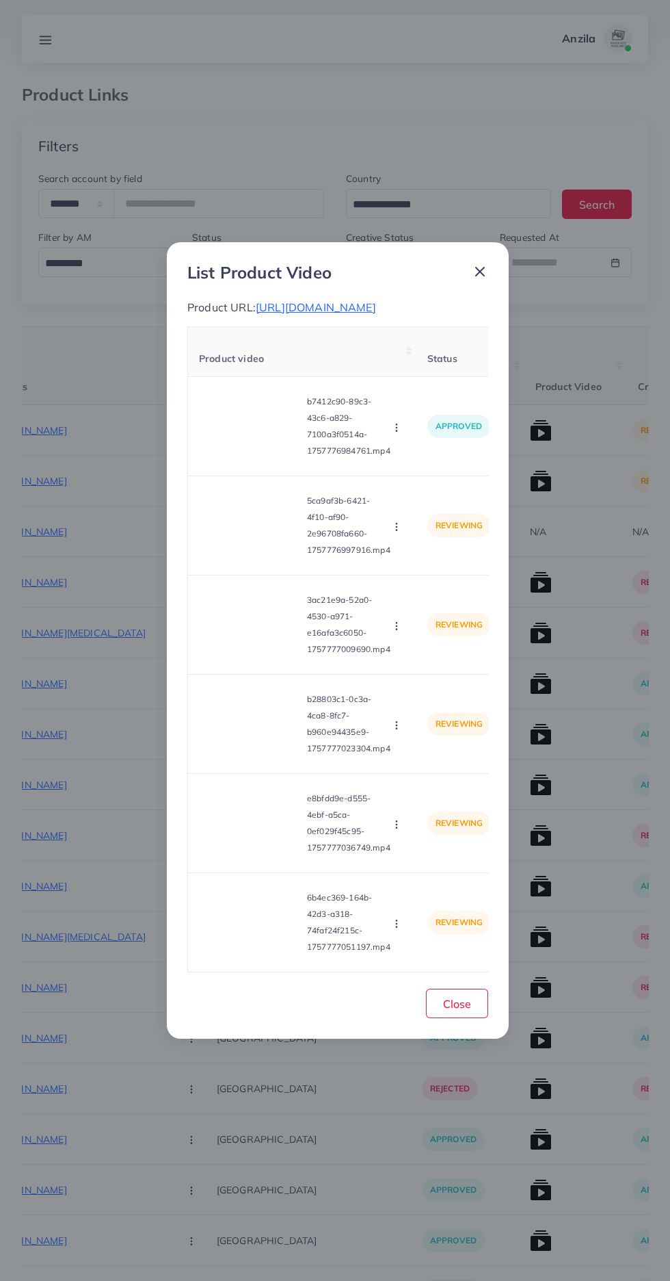
click at [397, 530] on circle "button" at bounding box center [396, 530] width 1 height 1
click at [421, 565] on span "Approve" at bounding box center [426, 559] width 45 height 14
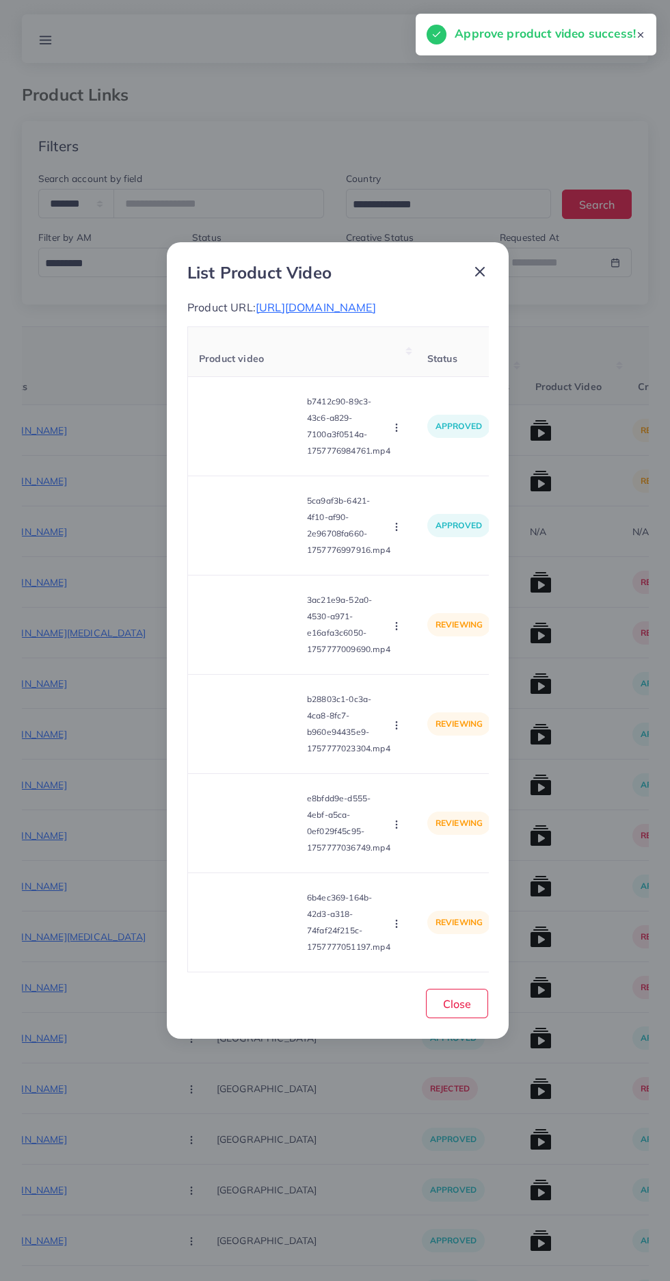
click at [257, 642] on video at bounding box center [250, 625] width 103 height 62
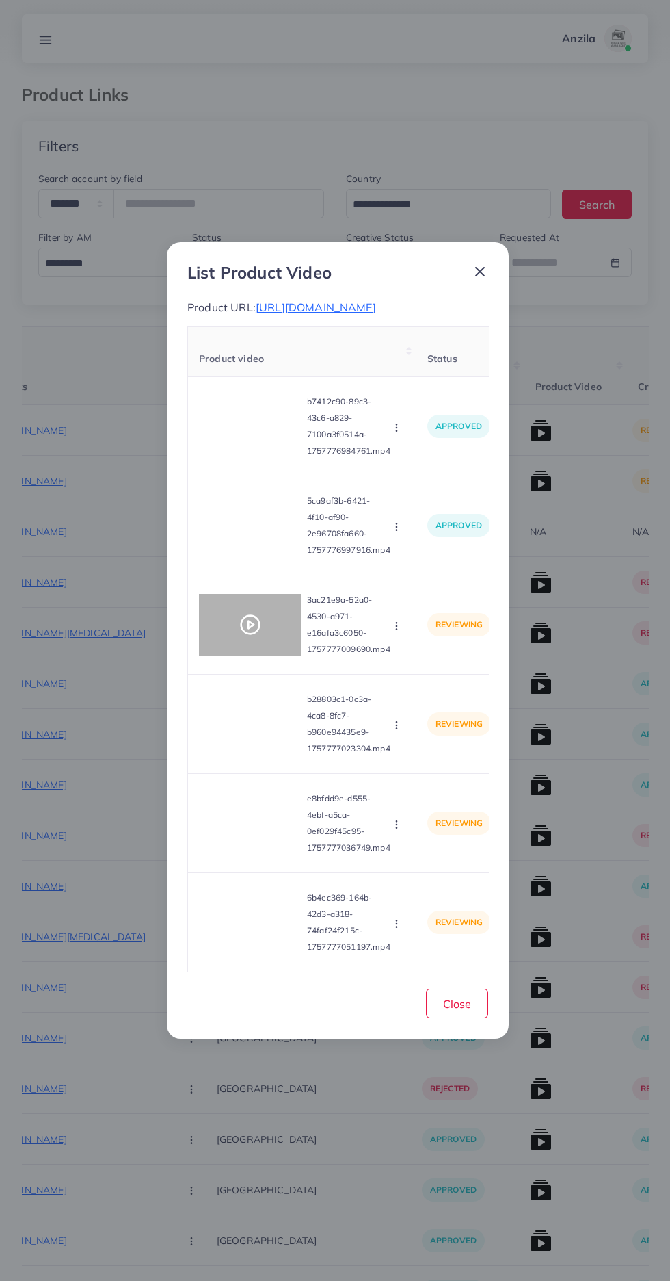
click at [250, 629] on polygon at bounding box center [250, 625] width 5 height 8
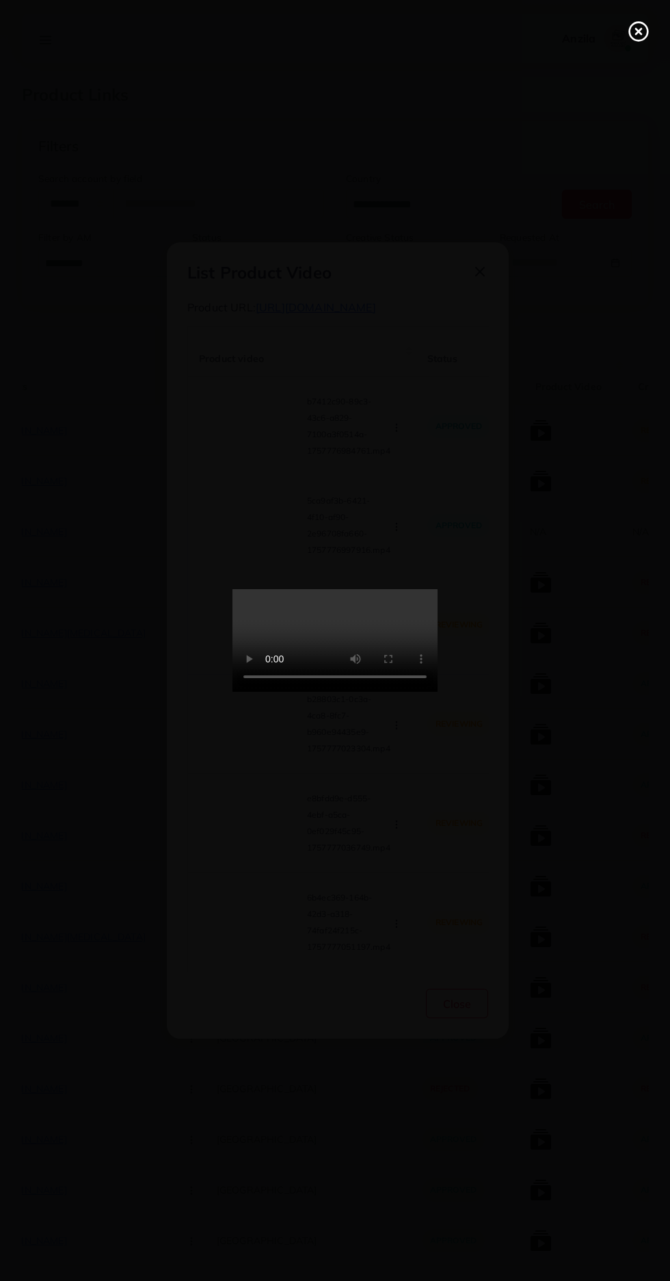
click at [639, 31] on line at bounding box center [638, 31] width 5 height 5
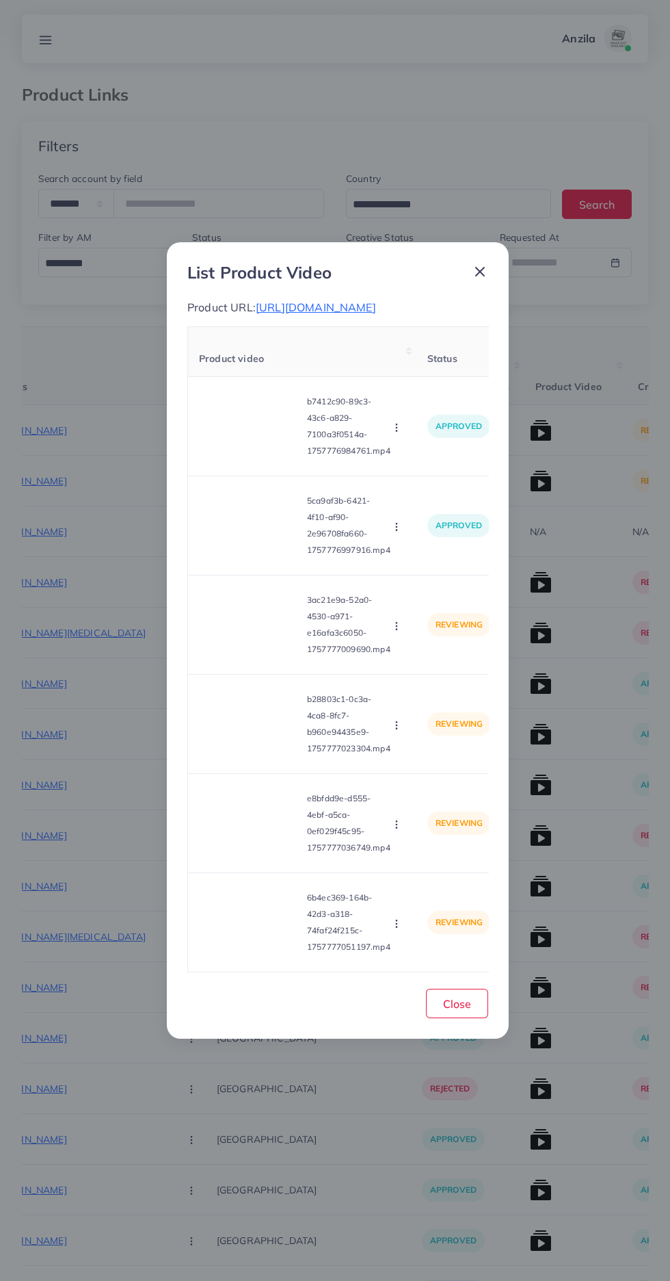
click at [402, 630] on icon "button" at bounding box center [396, 626] width 11 height 11
click at [443, 661] on span "Approve" at bounding box center [426, 658] width 45 height 14
click at [271, 712] on video at bounding box center [250, 724] width 103 height 62
click at [261, 732] on div at bounding box center [250, 724] width 103 height 62
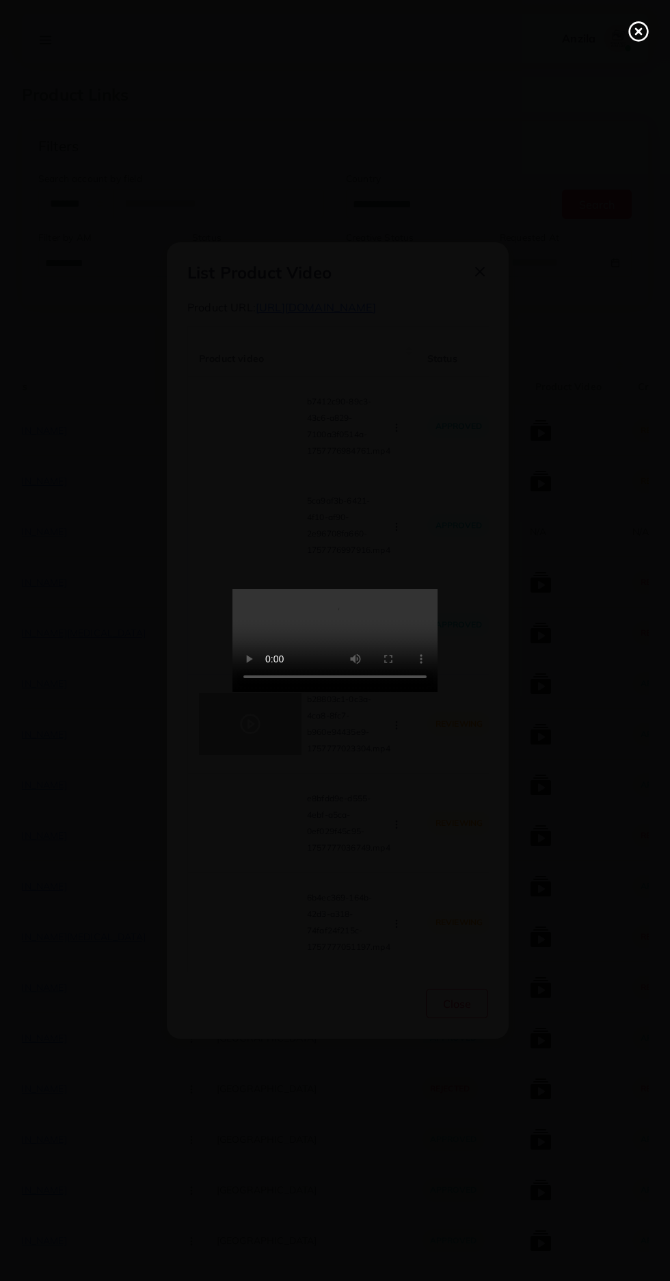
click at [635, 39] on circle at bounding box center [639, 32] width 18 height 18
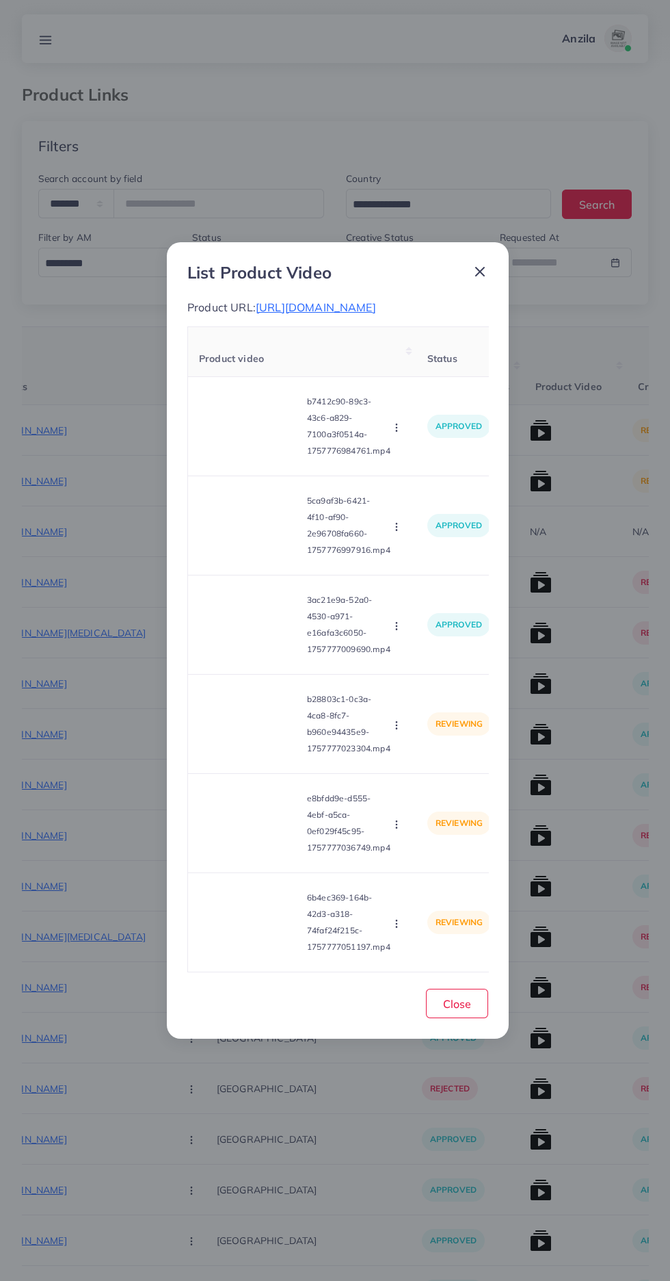
click at [397, 725] on circle "button" at bounding box center [396, 725] width 1 height 1
click at [435, 761] on span "Approve" at bounding box center [426, 758] width 45 height 14
click at [215, 850] on video at bounding box center [250, 823] width 103 height 62
click at [222, 838] on div at bounding box center [250, 823] width 103 height 62
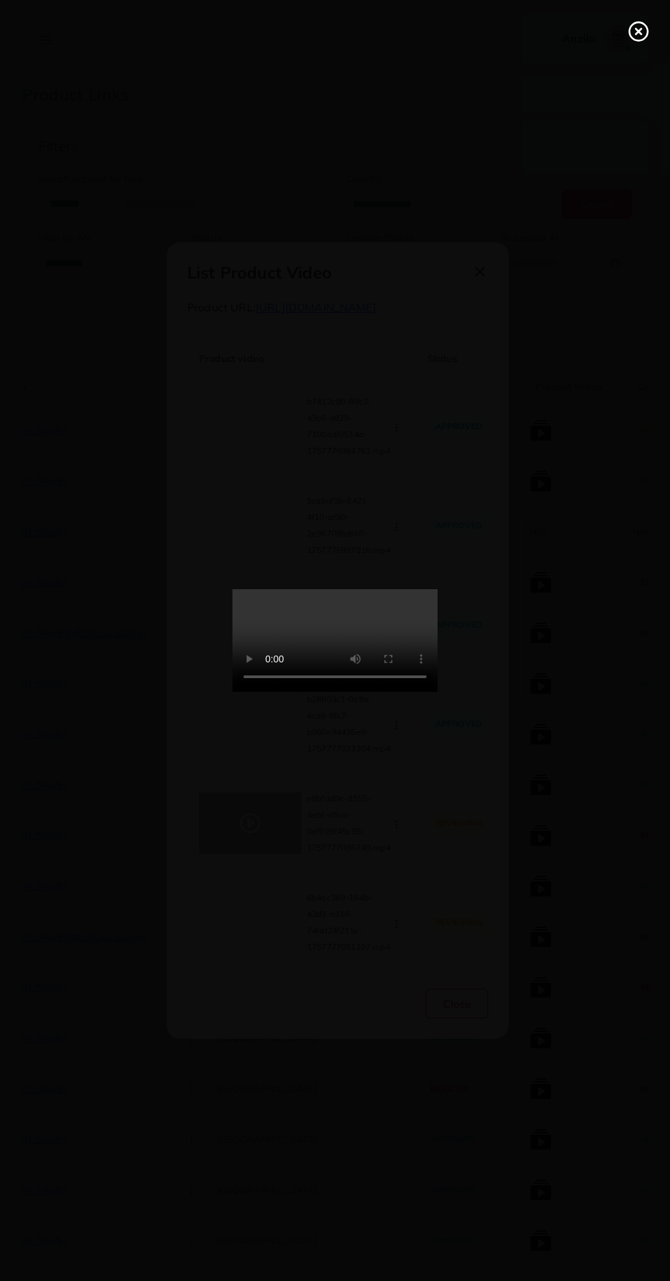
click at [639, 31] on line at bounding box center [638, 31] width 5 height 5
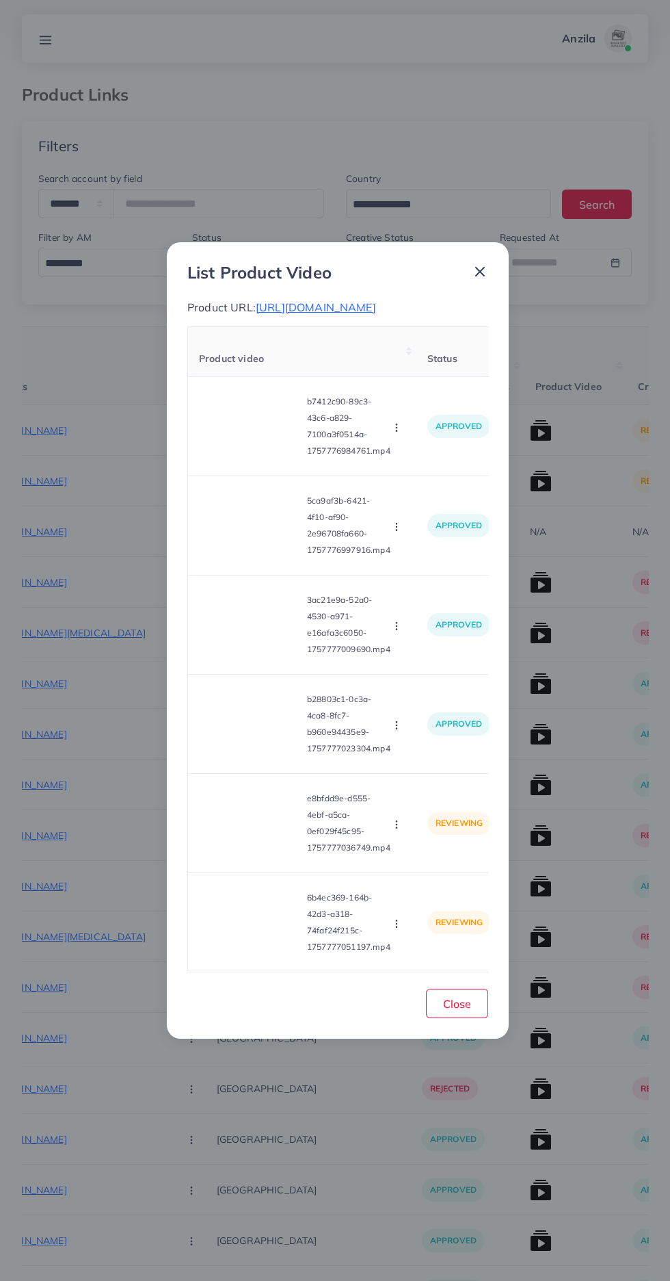
click at [396, 826] on icon "button" at bounding box center [396, 824] width 11 height 11
click at [432, 863] on span "Approve" at bounding box center [426, 857] width 45 height 14
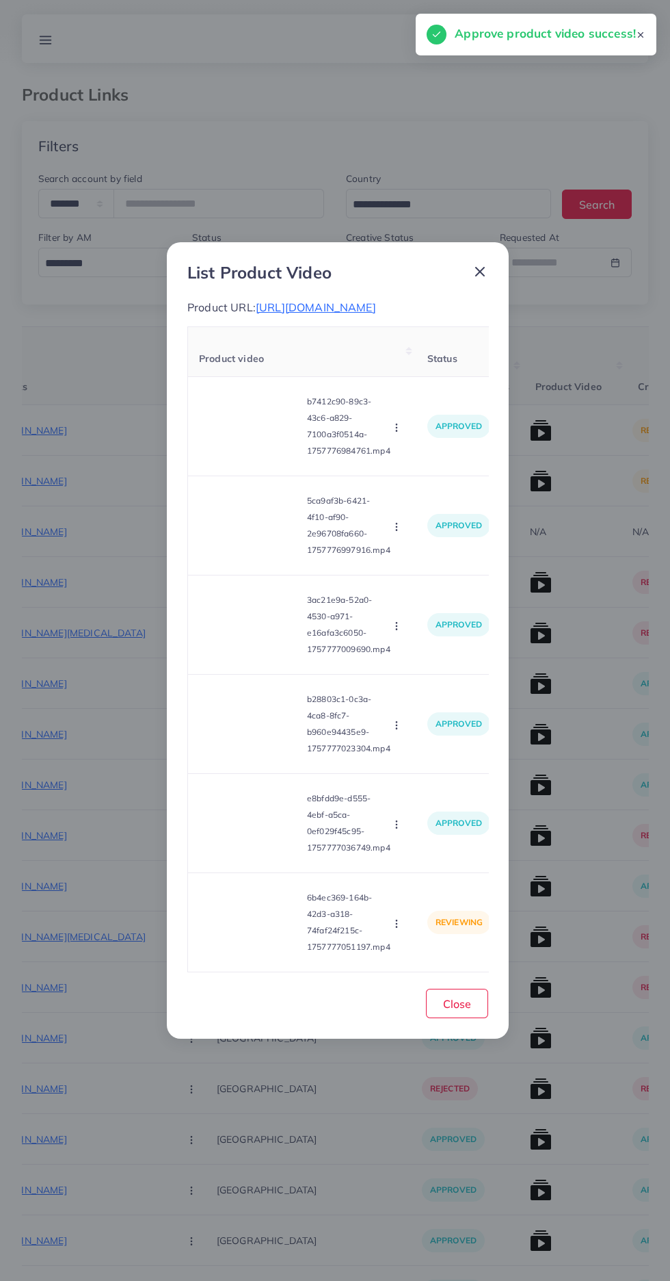
click at [237, 909] on video at bounding box center [250, 922] width 103 height 62
click at [235, 905] on div at bounding box center [250, 922] width 103 height 62
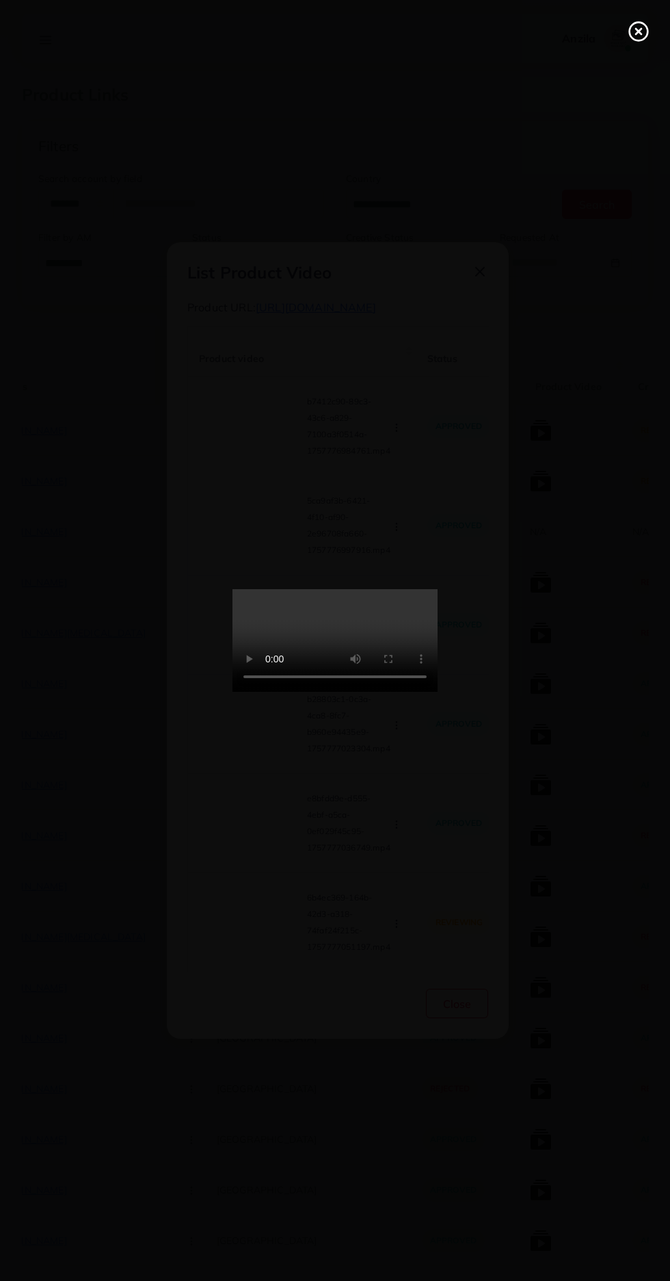
click at [644, 27] on icon at bounding box center [639, 32] width 22 height 22
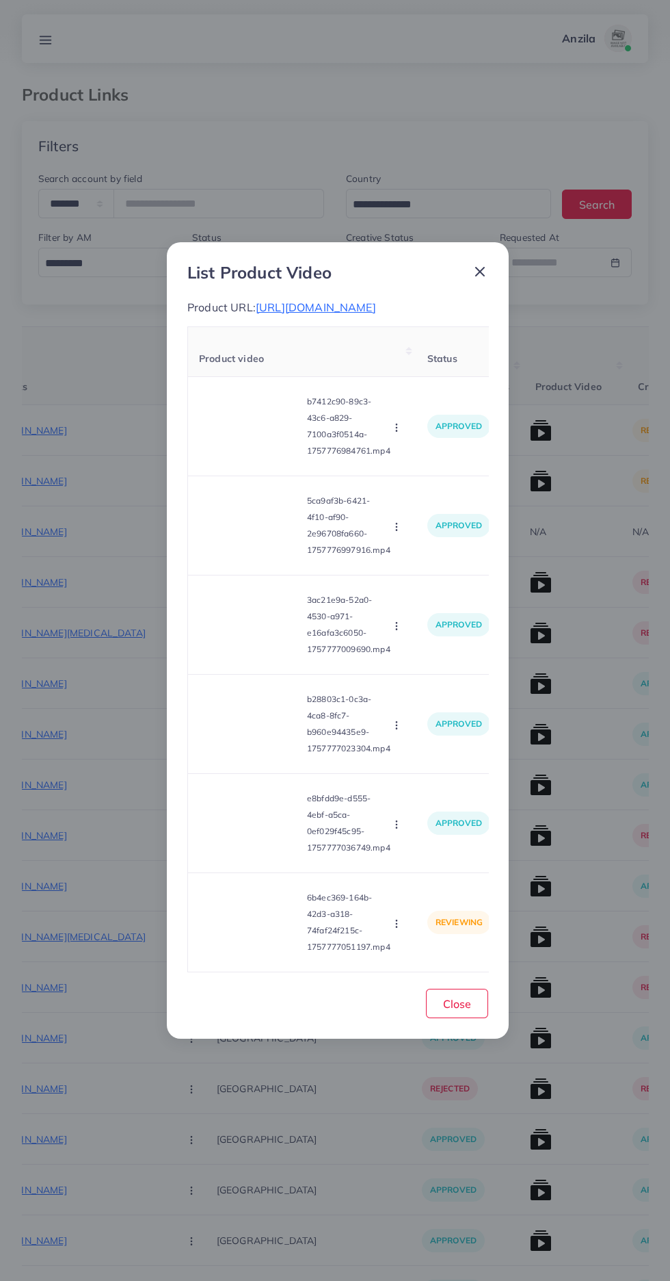
click at [397, 927] on circle "button" at bounding box center [396, 926] width 1 height 1
click at [436, 865] on span "Approve" at bounding box center [420, 859] width 45 height 14
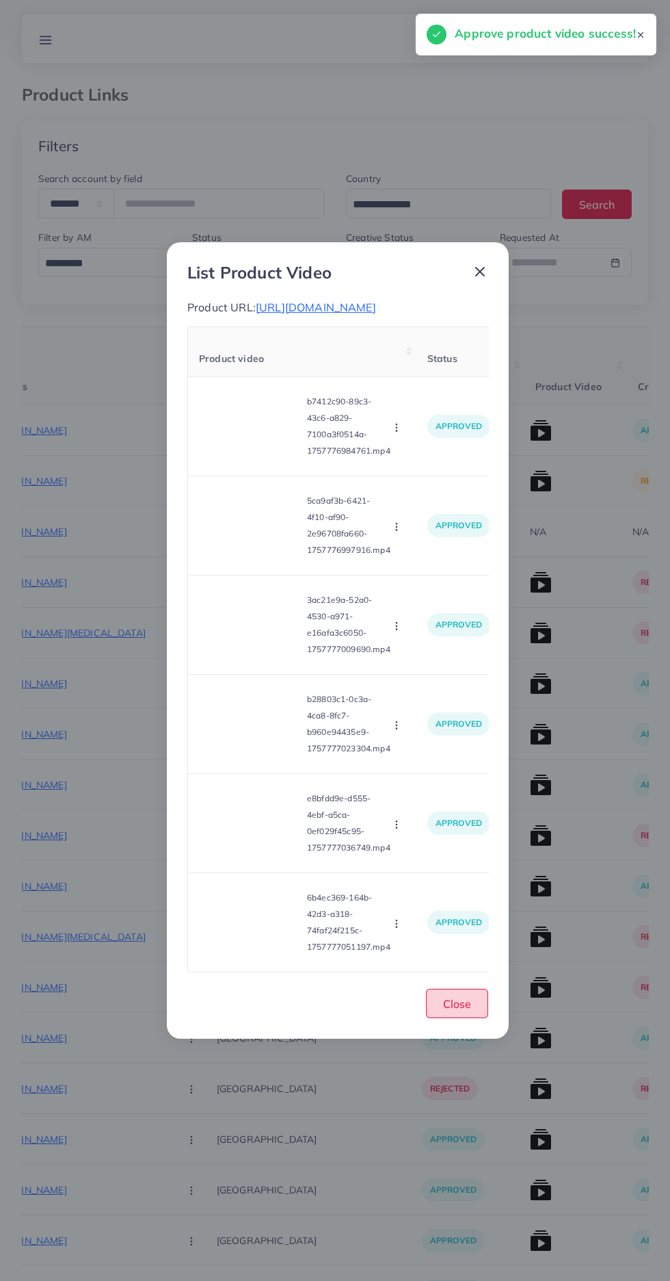
click at [452, 1018] on button "Close" at bounding box center [457, 1003] width 62 height 29
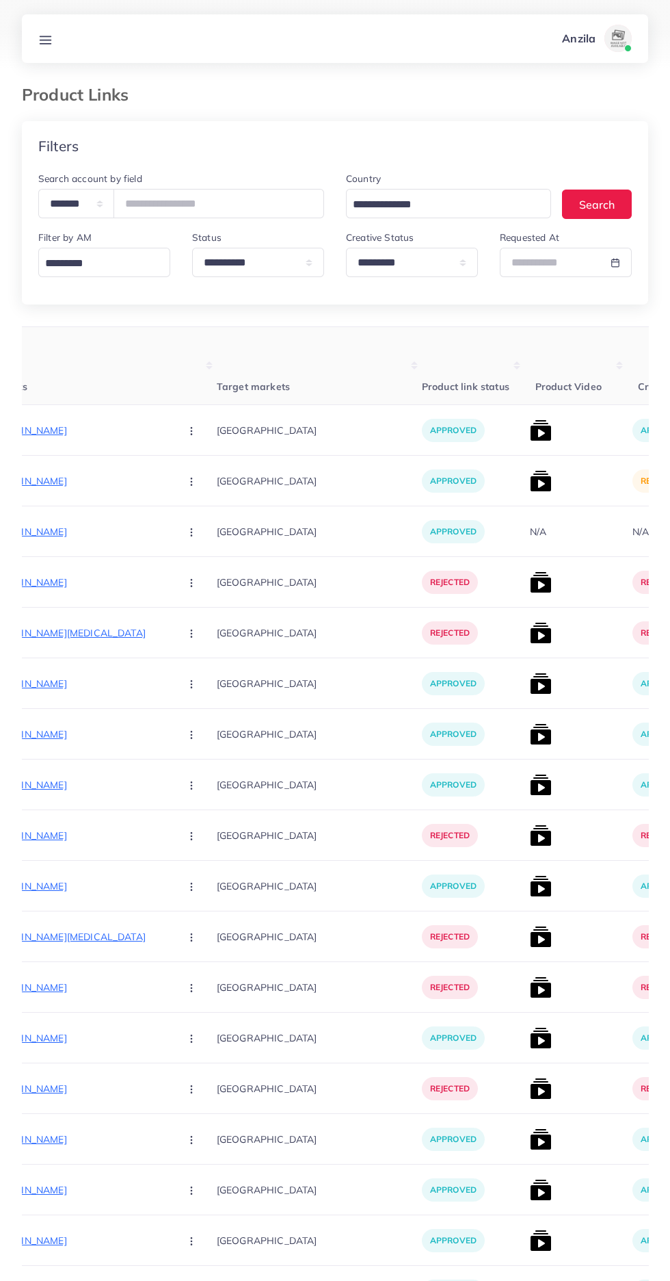
click at [530, 484] on img at bounding box center [541, 481] width 22 height 22
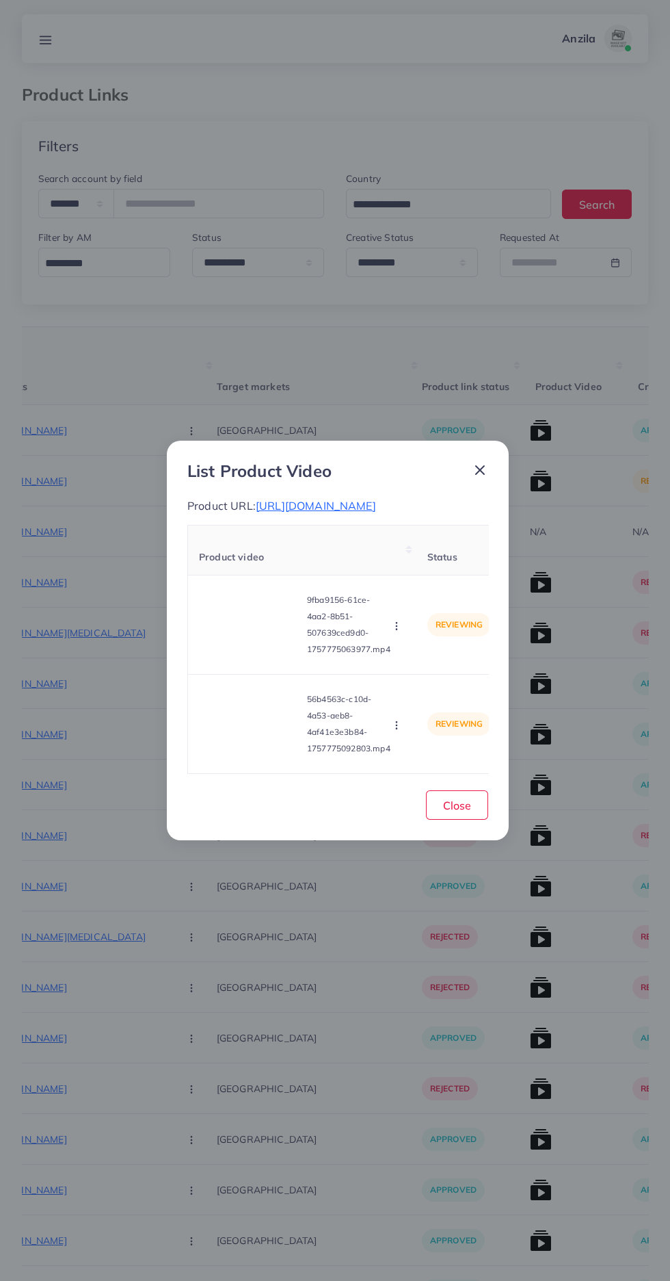
click at [276, 619] on video at bounding box center [250, 625] width 103 height 62
click at [261, 612] on div at bounding box center [250, 625] width 103 height 62
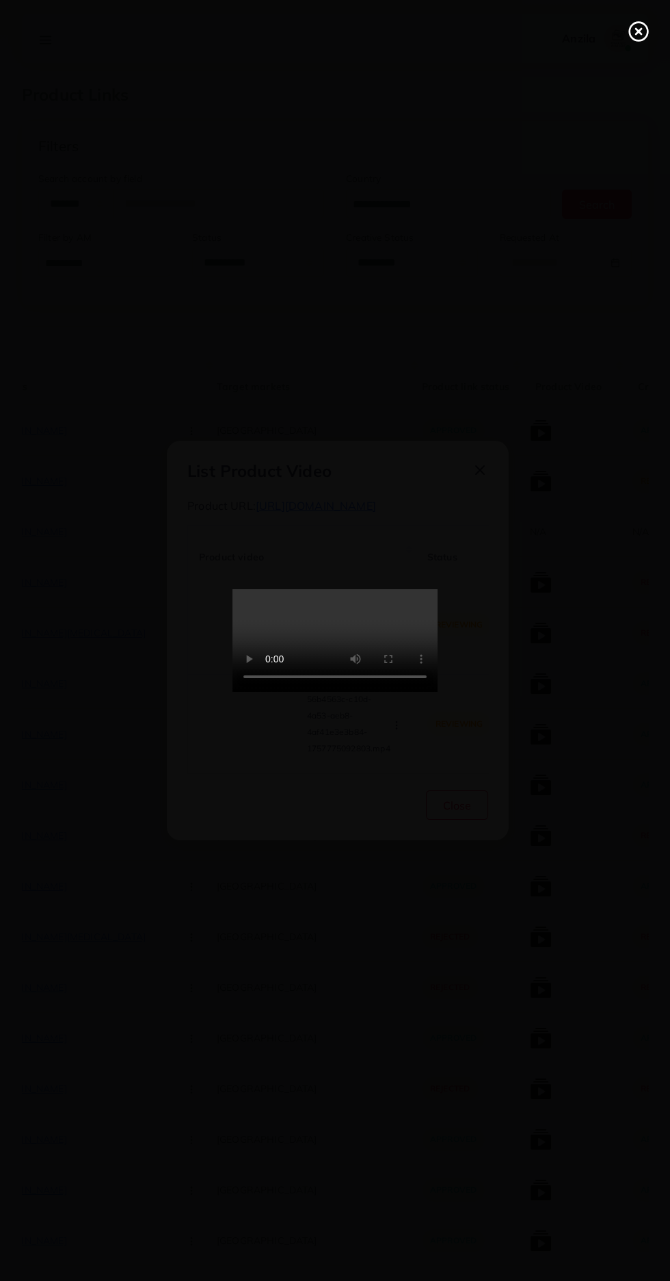
click at [630, 38] on icon at bounding box center [639, 32] width 22 height 22
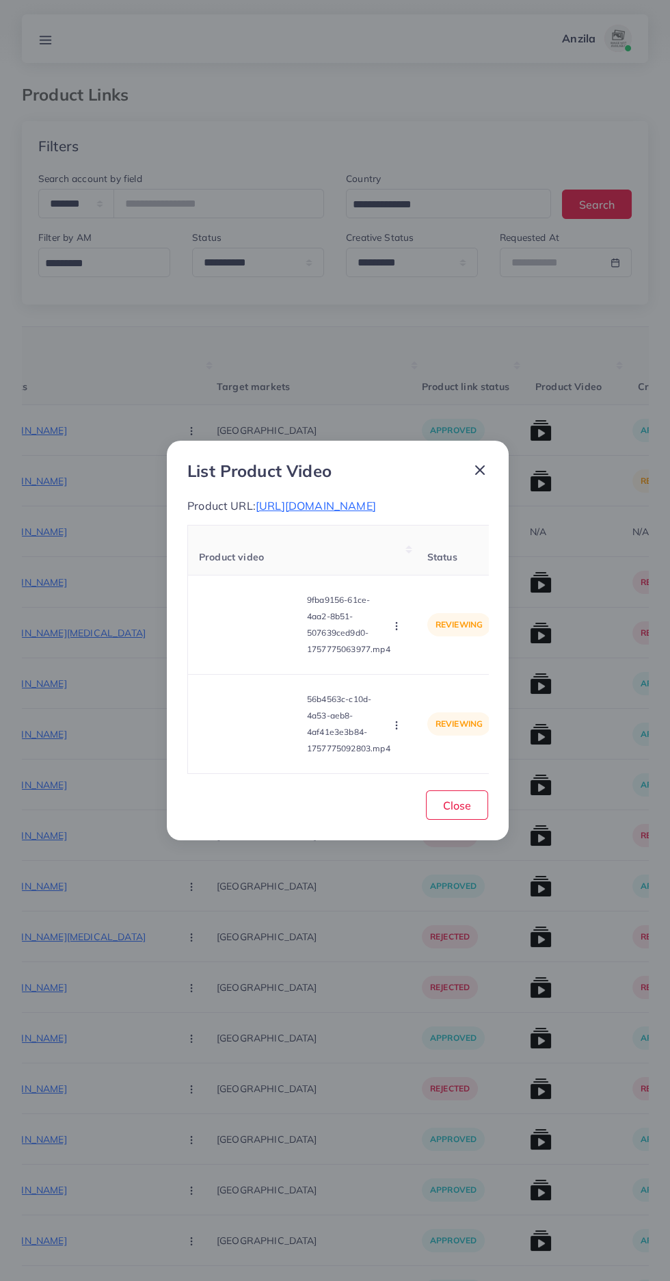
click at [397, 623] on circle "button" at bounding box center [396, 623] width 1 height 1
click at [434, 653] on link "Approve" at bounding box center [429, 659] width 108 height 30
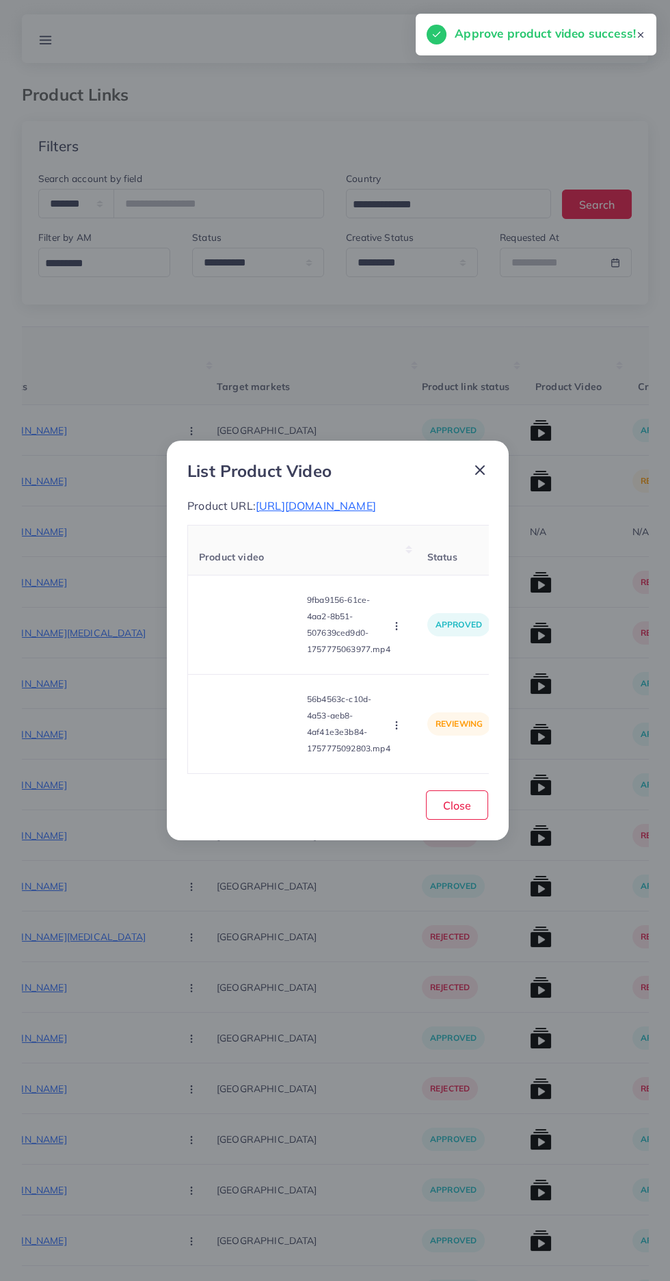
click at [256, 741] on video at bounding box center [250, 724] width 103 height 62
click at [242, 735] on icon at bounding box center [250, 724] width 22 height 22
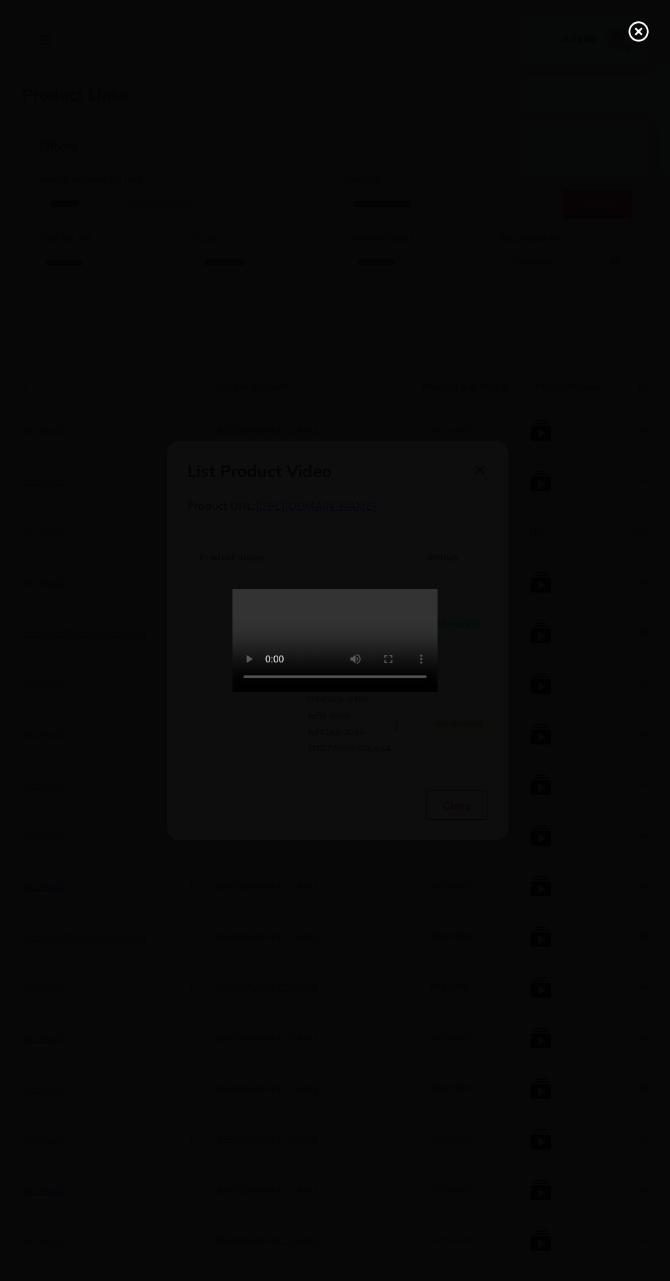
click at [632, 39] on icon at bounding box center [639, 32] width 22 height 22
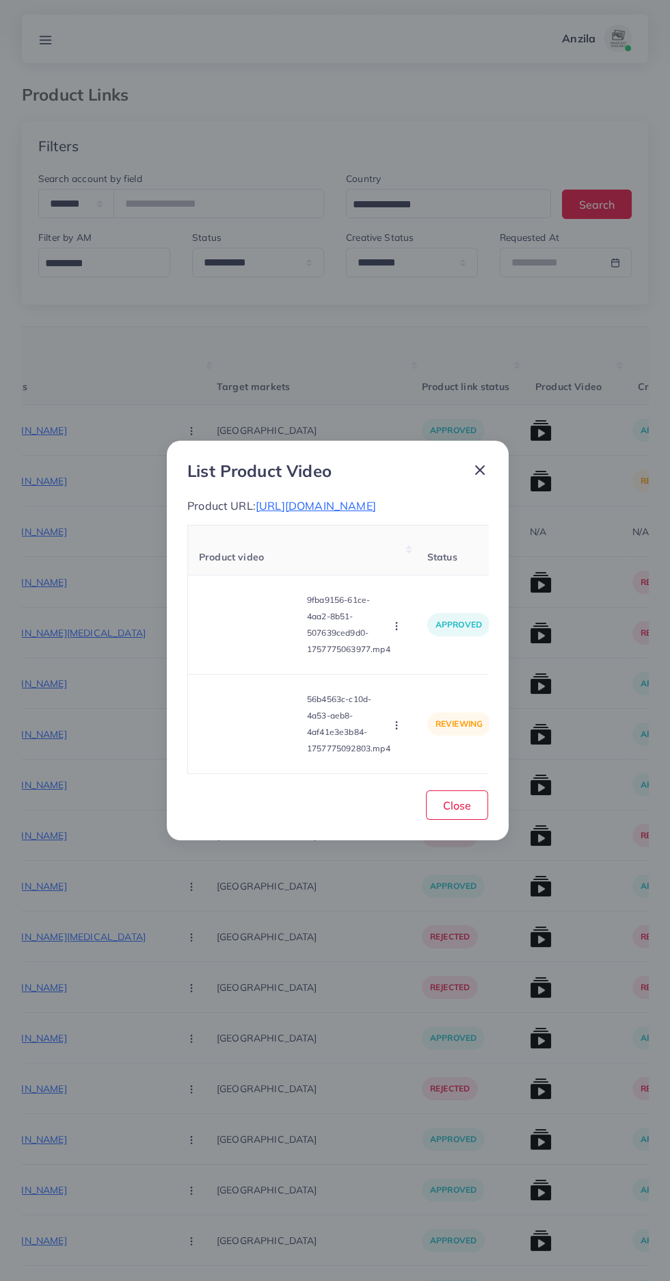
click at [399, 730] on icon "button" at bounding box center [396, 725] width 11 height 11
click at [428, 666] on span "Approve" at bounding box center [420, 660] width 45 height 14
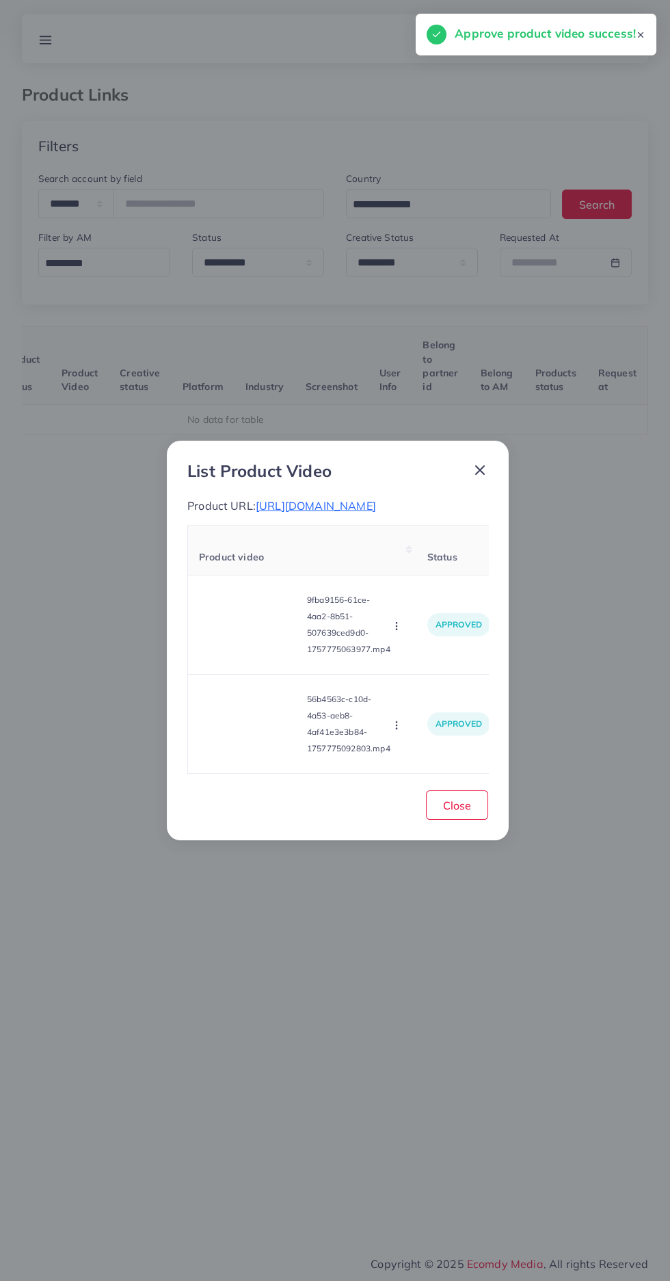
scroll to position [0, 214]
click at [471, 812] on span "Close" at bounding box center [457, 805] width 28 height 14
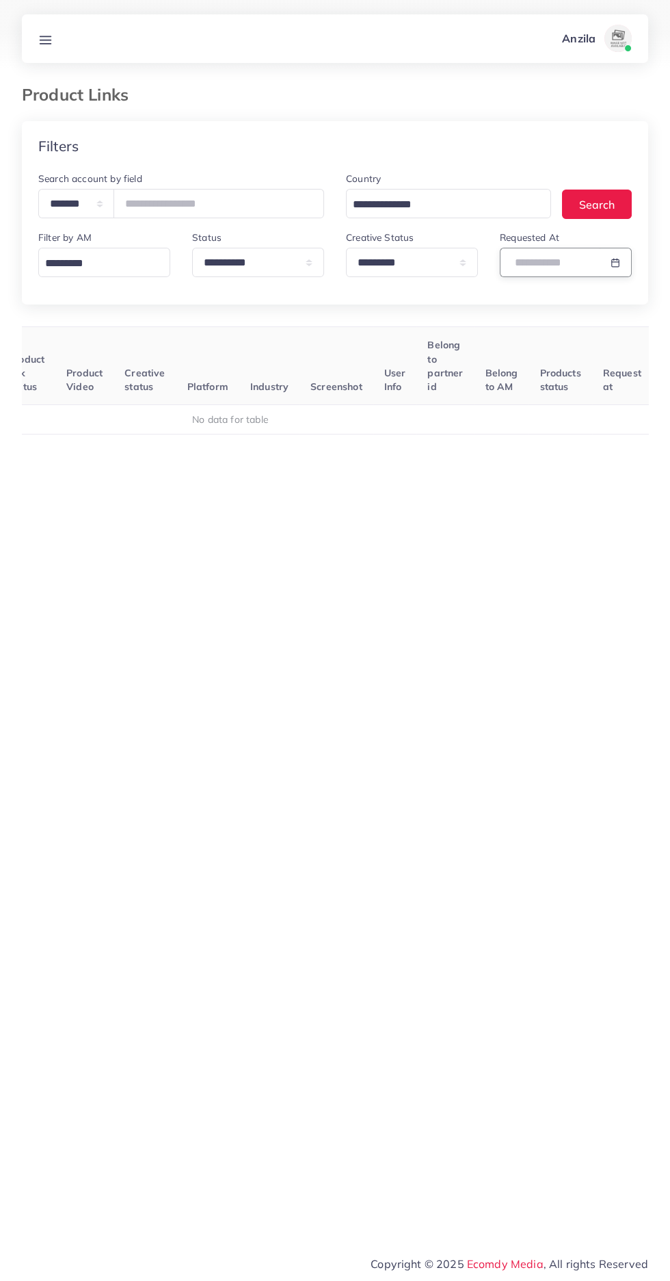
click at [534, 263] on input "text" at bounding box center [550, 262] width 101 height 29
click at [586, 369] on span "13" at bounding box center [585, 368] width 27 height 27
type input "**********"
click at [588, 373] on span "13" at bounding box center [585, 368] width 27 height 27
